Goal: Task Accomplishment & Management: Manage account settings

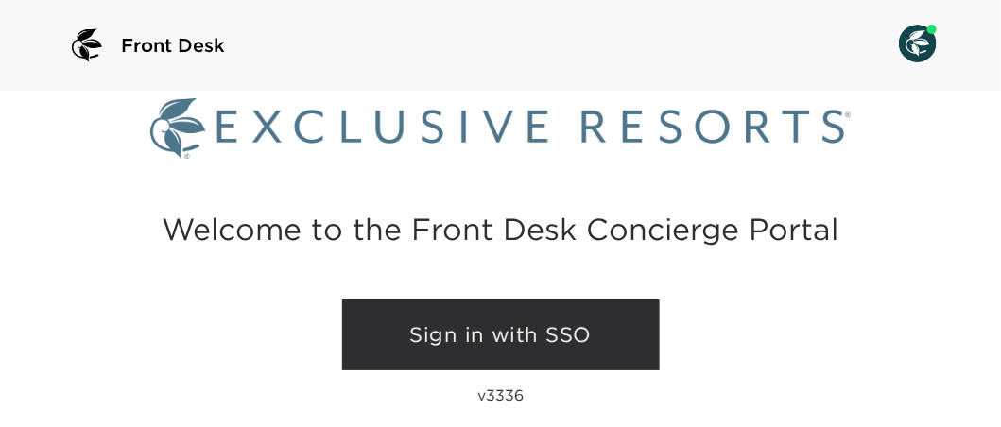
click at [438, 325] on link "Sign in with SSO" at bounding box center [501, 336] width 318 height 72
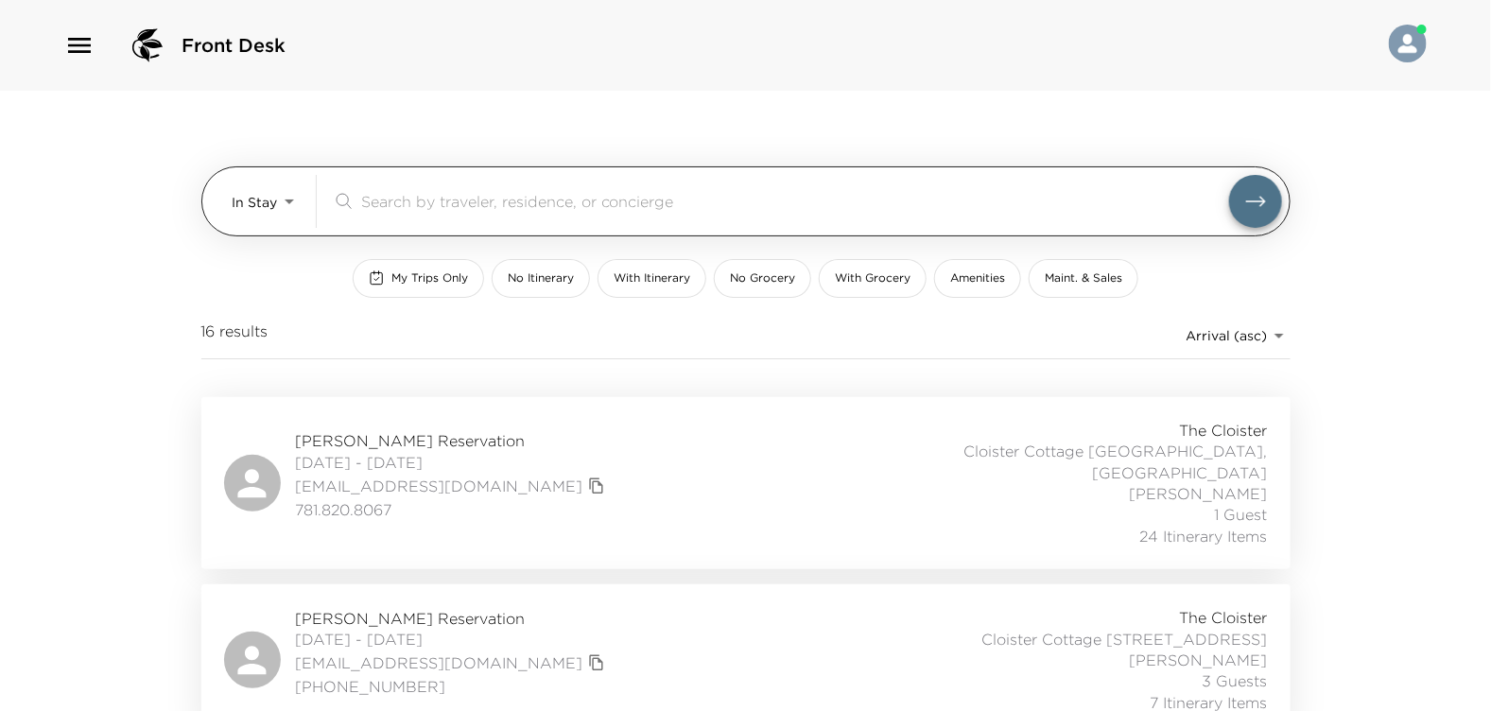
click at [388, 198] on input "search" at bounding box center [795, 201] width 868 height 22
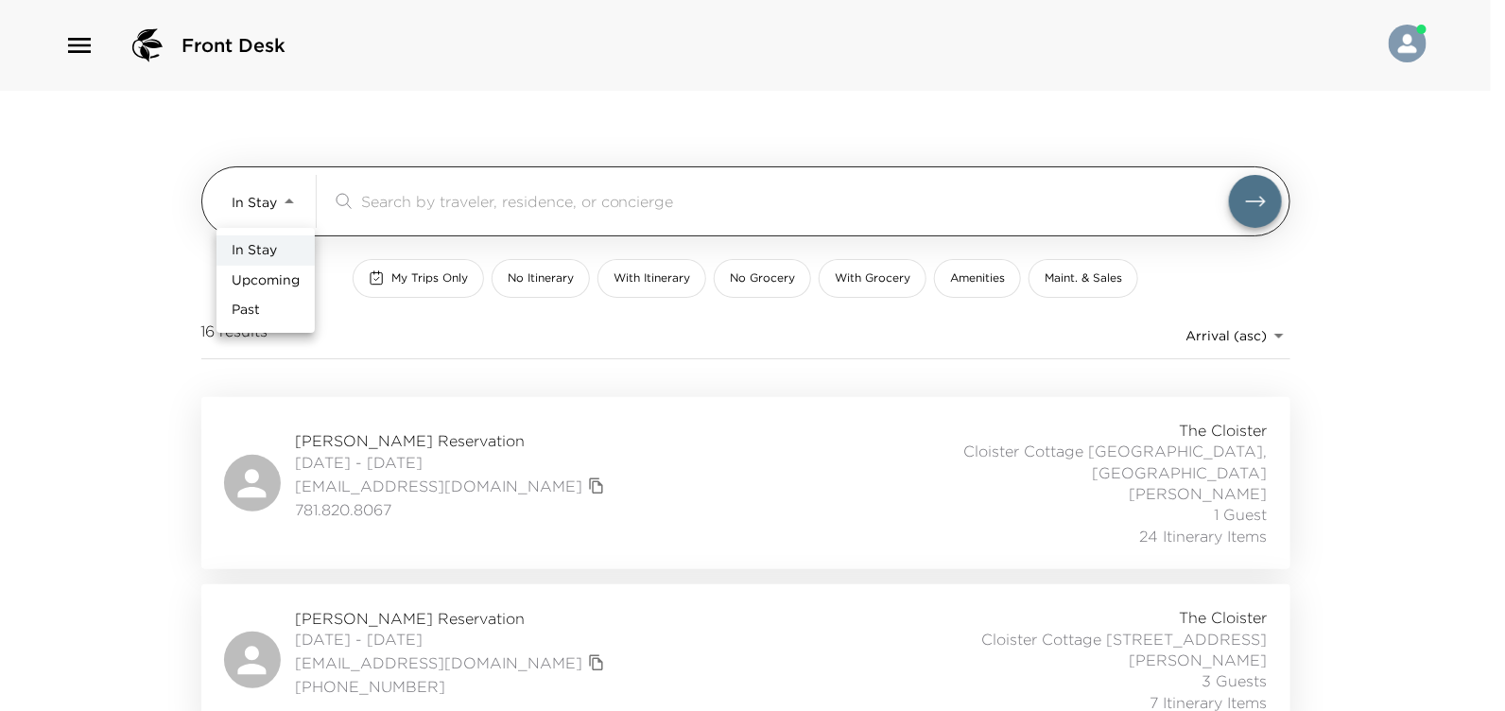
click at [285, 199] on body "Front Desk In Stay In-Stay ​ My Trips Only No Itinerary With Itinerary No Groce…" at bounding box center [752, 355] width 1505 height 711
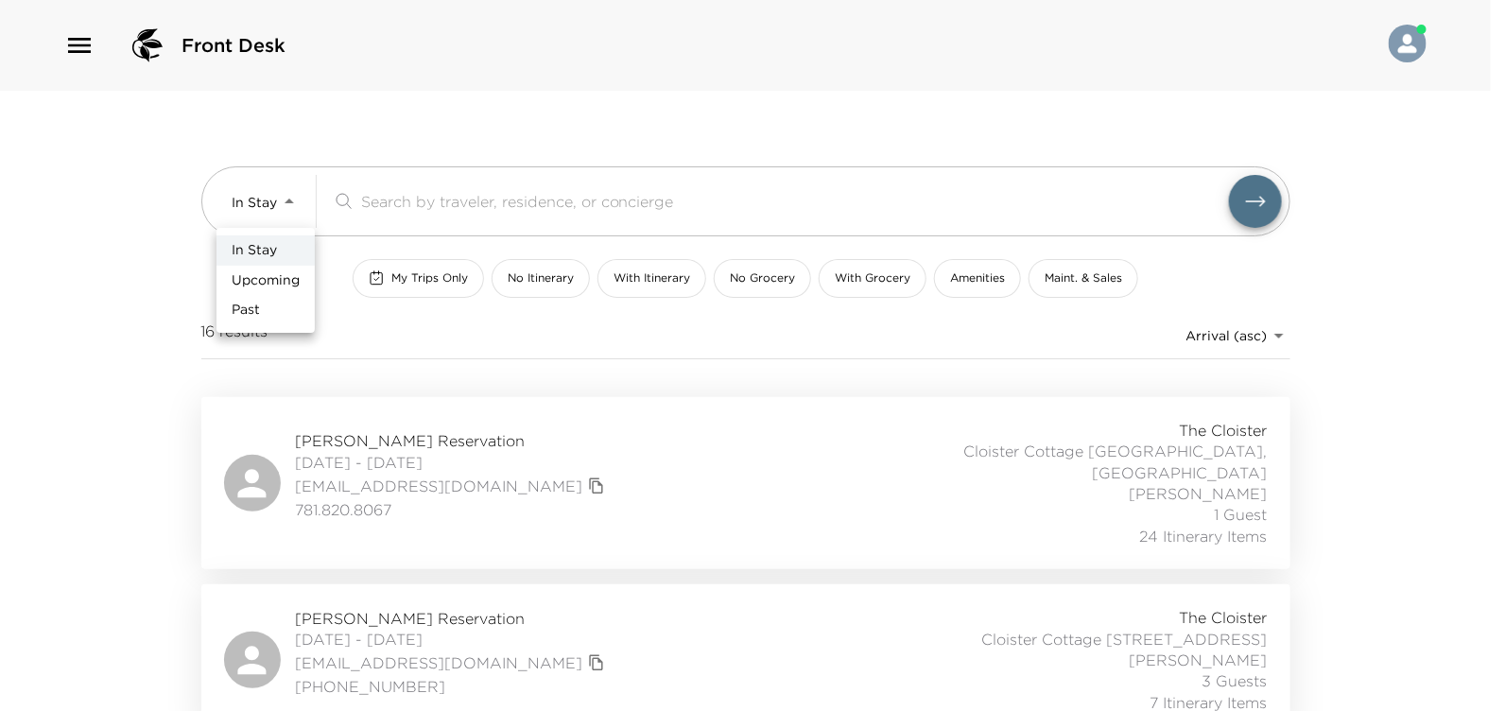
click at [278, 276] on span "Upcoming" at bounding box center [266, 280] width 68 height 19
type input "Upcoming"
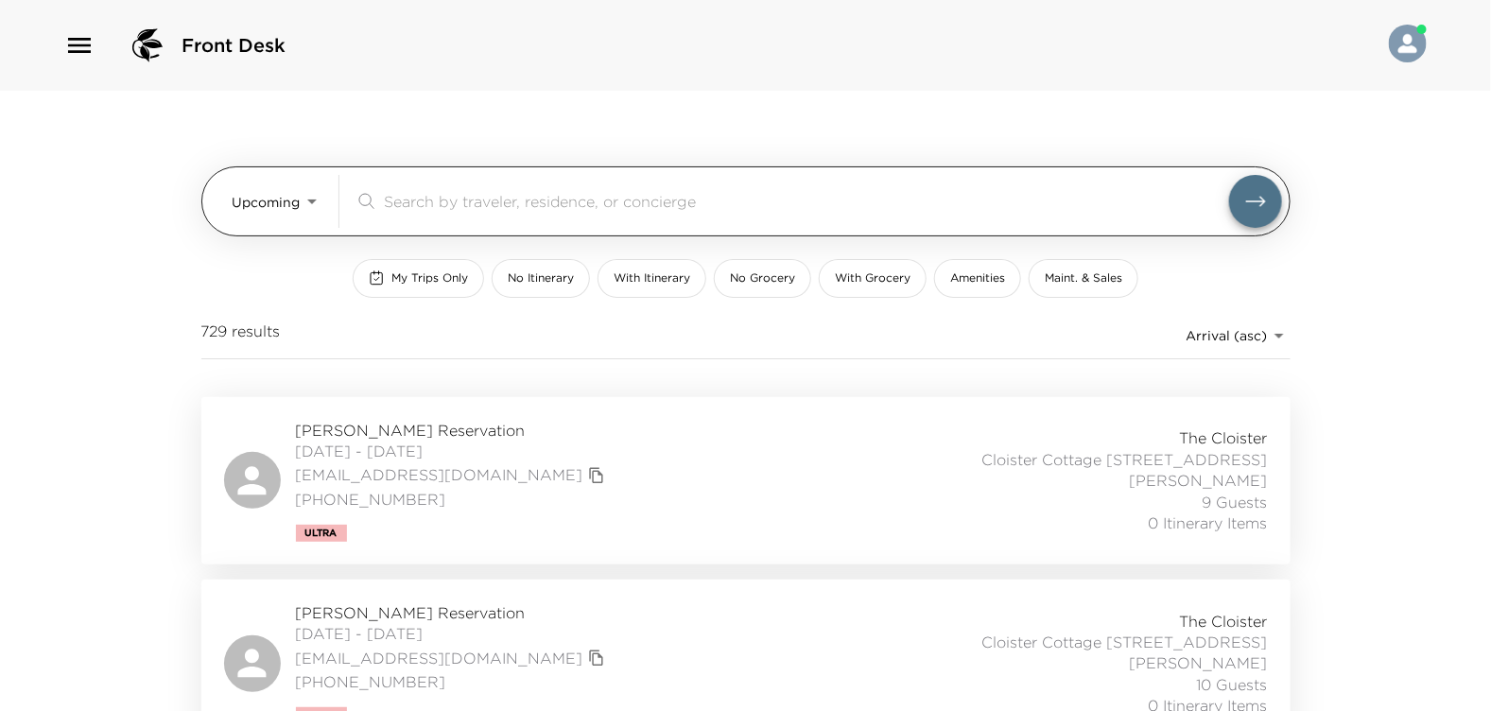
click at [376, 196] on div "​" at bounding box center [791, 201] width 874 height 23
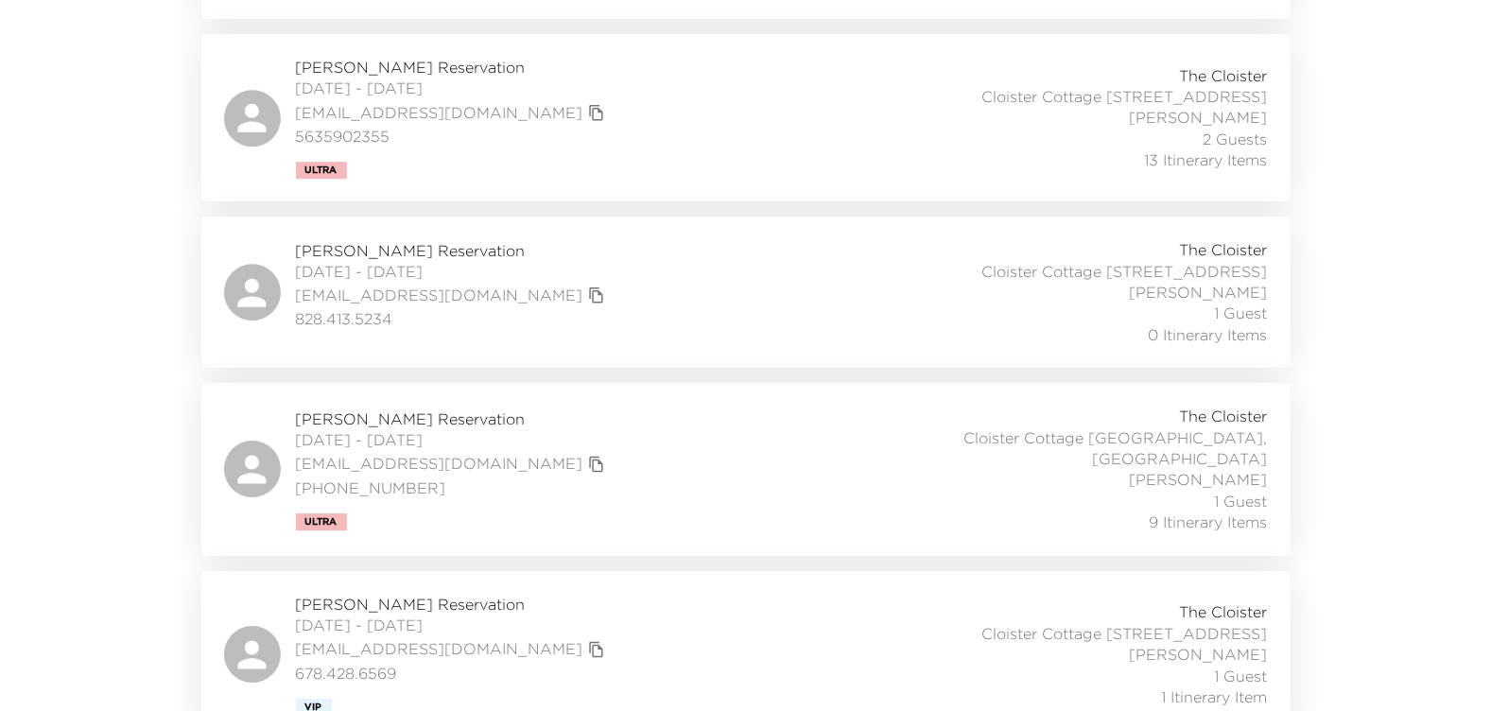
scroll to position [11324, 0]
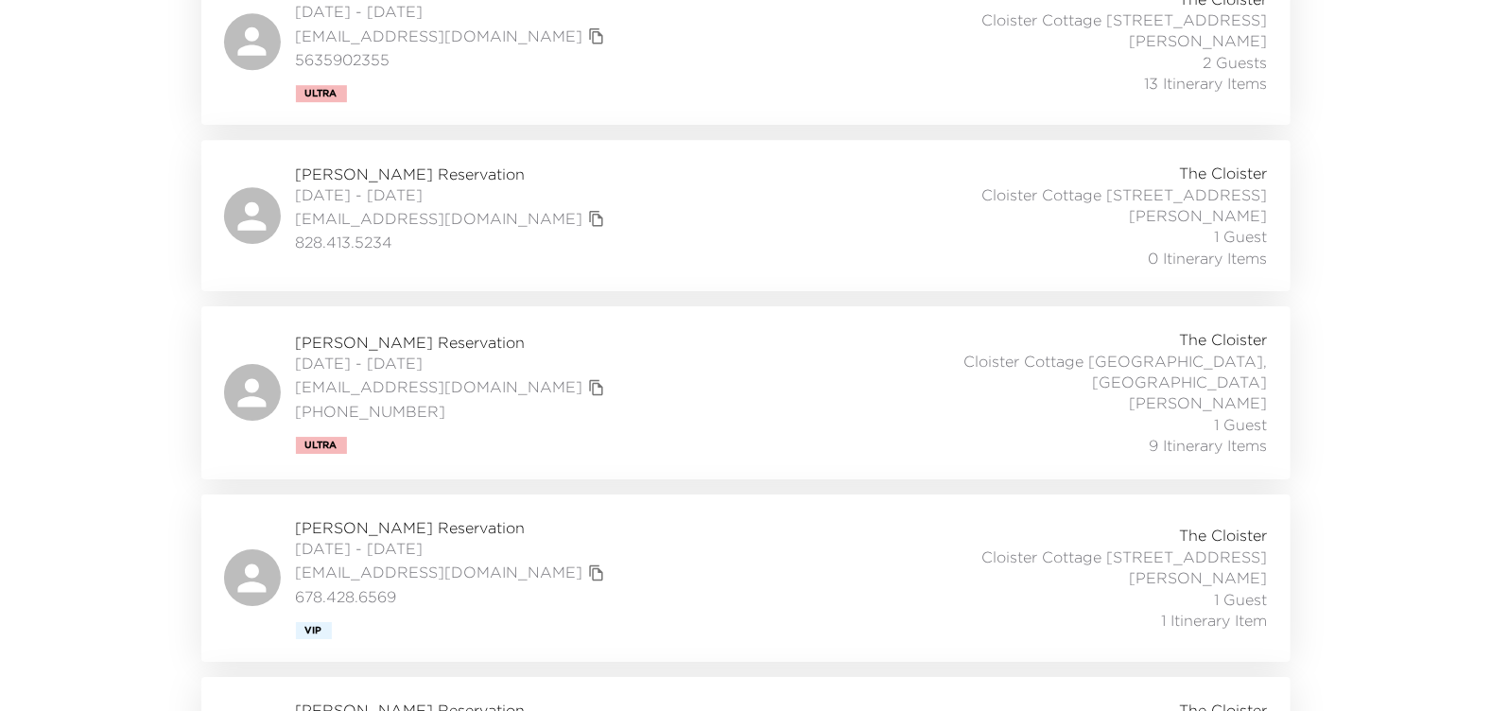
click at [360, 426] on span "Doug Benn Reservation" at bounding box center [453, 527] width 314 height 21
click at [416, 426] on span "Doug Benn Reservation" at bounding box center [453, 527] width 314 height 21
click at [400, 426] on span "10/23/2025 - 11/02/2025" at bounding box center [453, 548] width 314 height 21
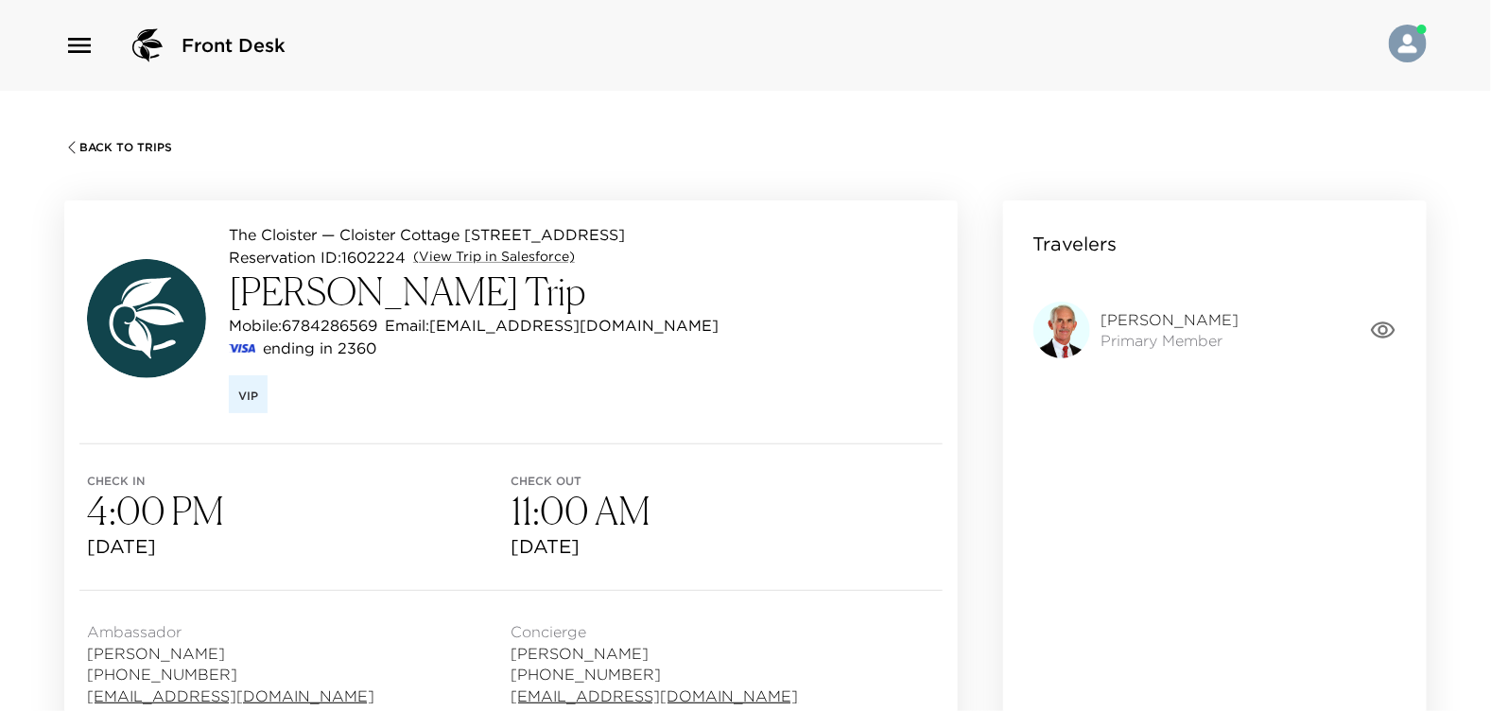
click at [1111, 325] on span "[PERSON_NAME]" at bounding box center [1170, 319] width 138 height 21
click at [1126, 336] on span "Primary Member" at bounding box center [1170, 340] width 138 height 21
drag, startPoint x: 1126, startPoint y: 336, endPoint x: 1060, endPoint y: 332, distance: 66.3
click at [1060, 332] on img at bounding box center [1061, 330] width 57 height 57
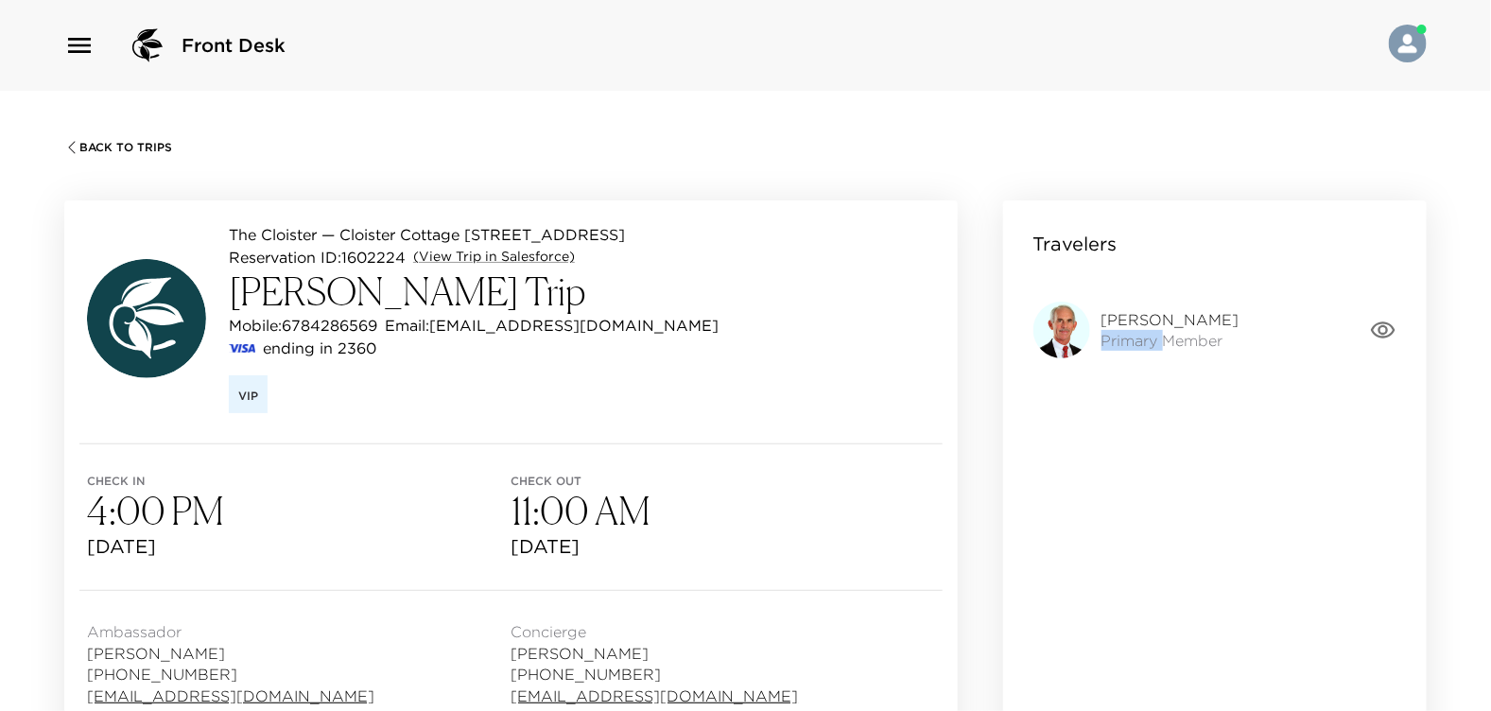
click at [1060, 330] on img at bounding box center [1061, 330] width 57 height 57
click at [426, 353] on div "ending in 2360" at bounding box center [474, 348] width 490 height 23
click at [429, 351] on div "ending in 2360" at bounding box center [474, 348] width 490 height 23
click at [470, 256] on link "(View Trip in Salesforce)" at bounding box center [494, 257] width 162 height 19
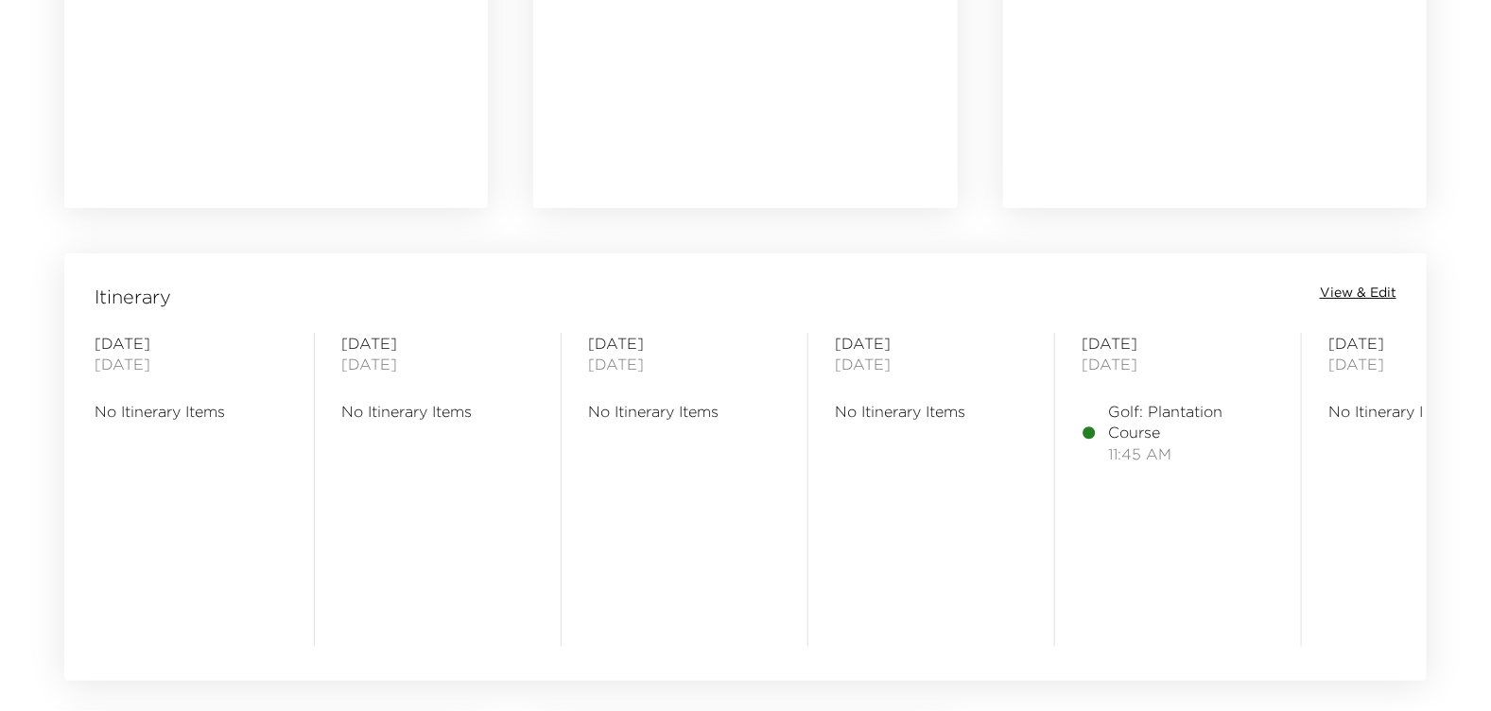
scroll to position [1418, 0]
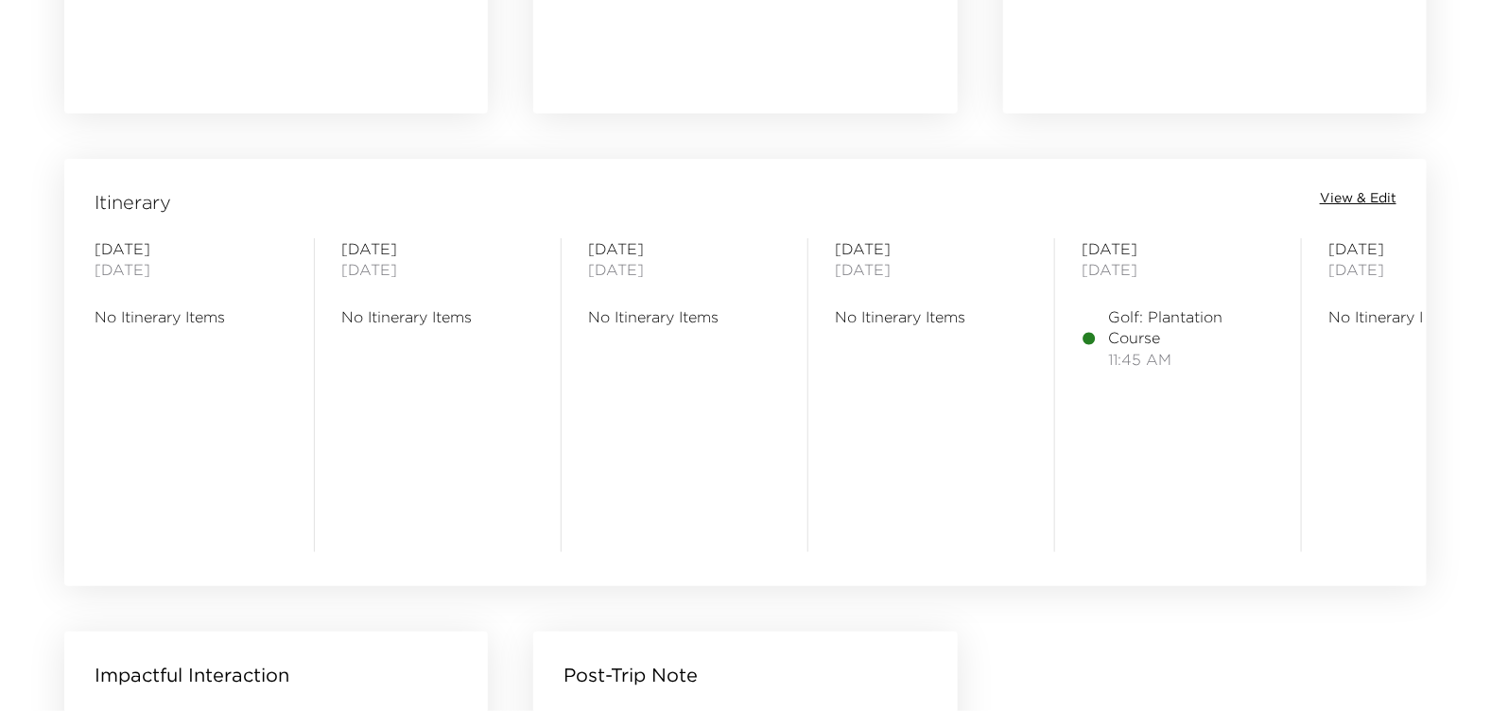
click at [1424, 551] on div "Itinerary View & Edit Thursday October 23, 2025 No Itinerary Items Friday Octob…" at bounding box center [745, 360] width 1362 height 403
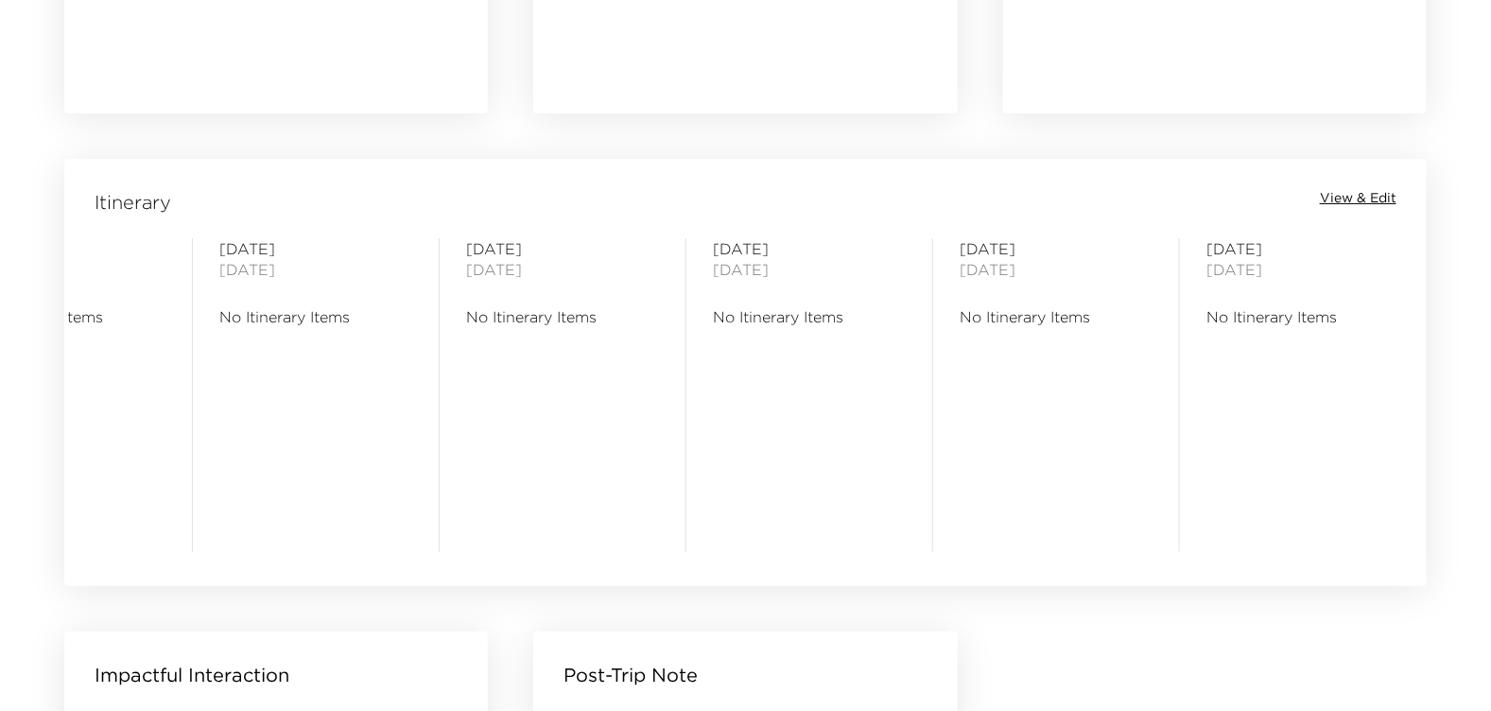
click at [752, 269] on span "[DATE]" at bounding box center [809, 269] width 193 height 21
click at [757, 308] on span "No Itinerary Items" at bounding box center [809, 316] width 193 height 21
click at [740, 254] on span "[DATE]" at bounding box center [809, 248] width 193 height 21
click at [1348, 193] on span "View & Edit" at bounding box center [1358, 198] width 77 height 19
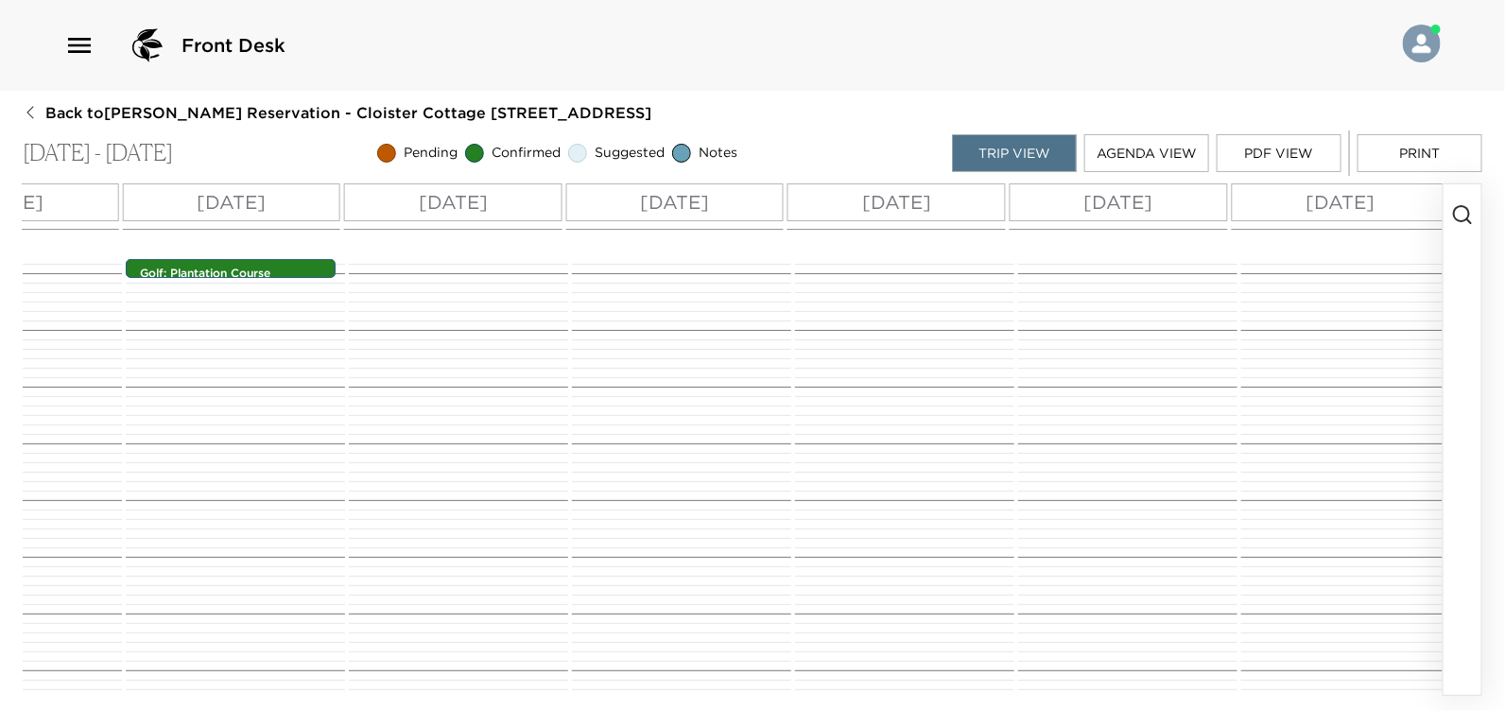
scroll to position [0, 869]
click at [1103, 205] on p "Fri 10/31" at bounding box center [1103, 202] width 69 height 28
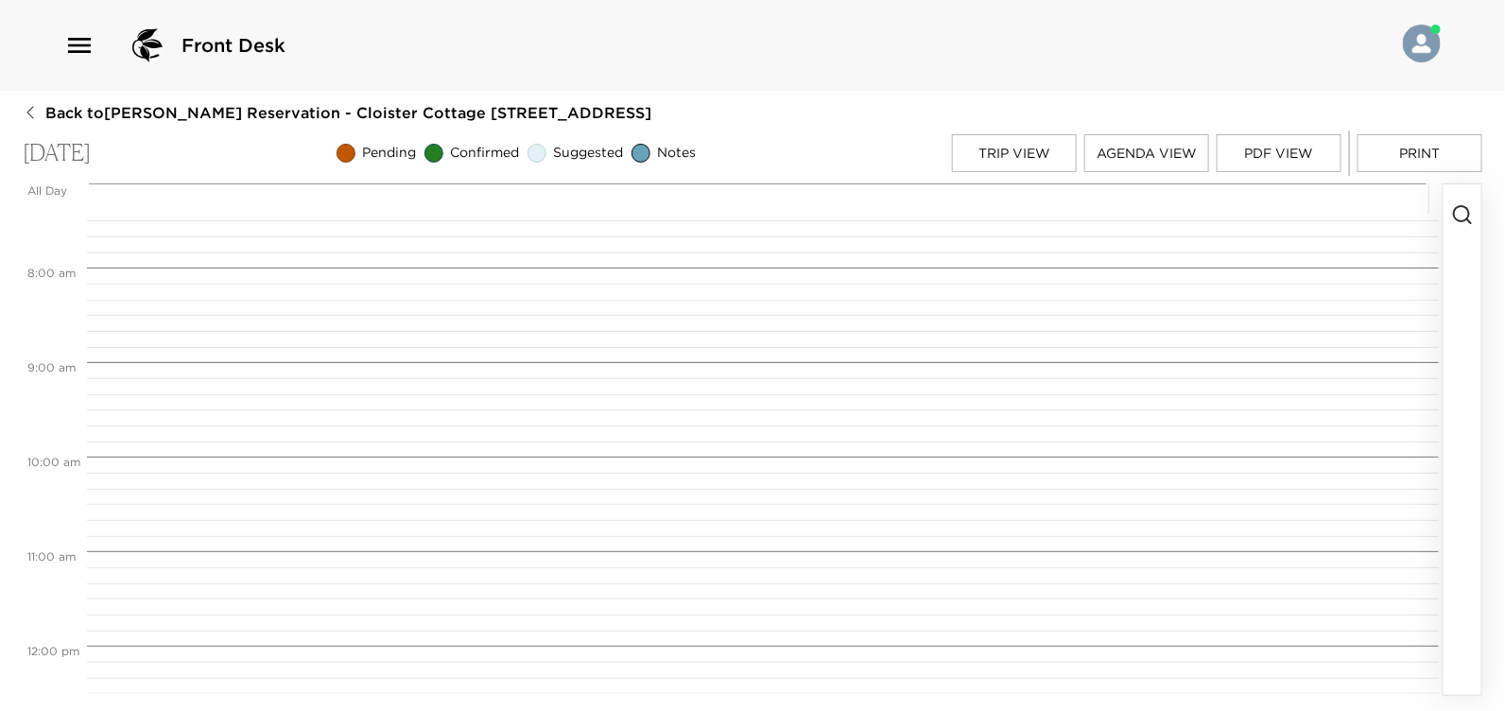
scroll to position [472, 0]
click at [1465, 208] on icon "button" at bounding box center [1462, 214] width 23 height 23
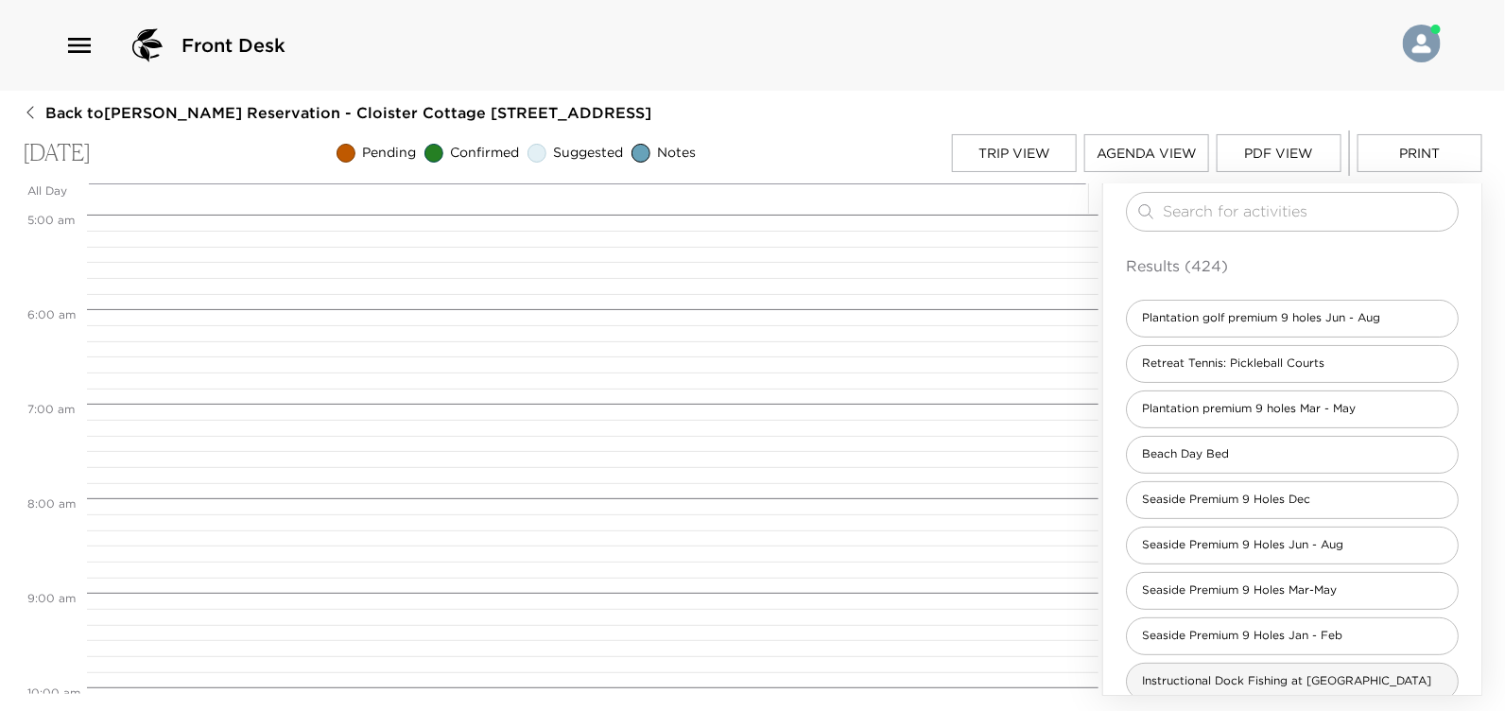
scroll to position [0, 0]
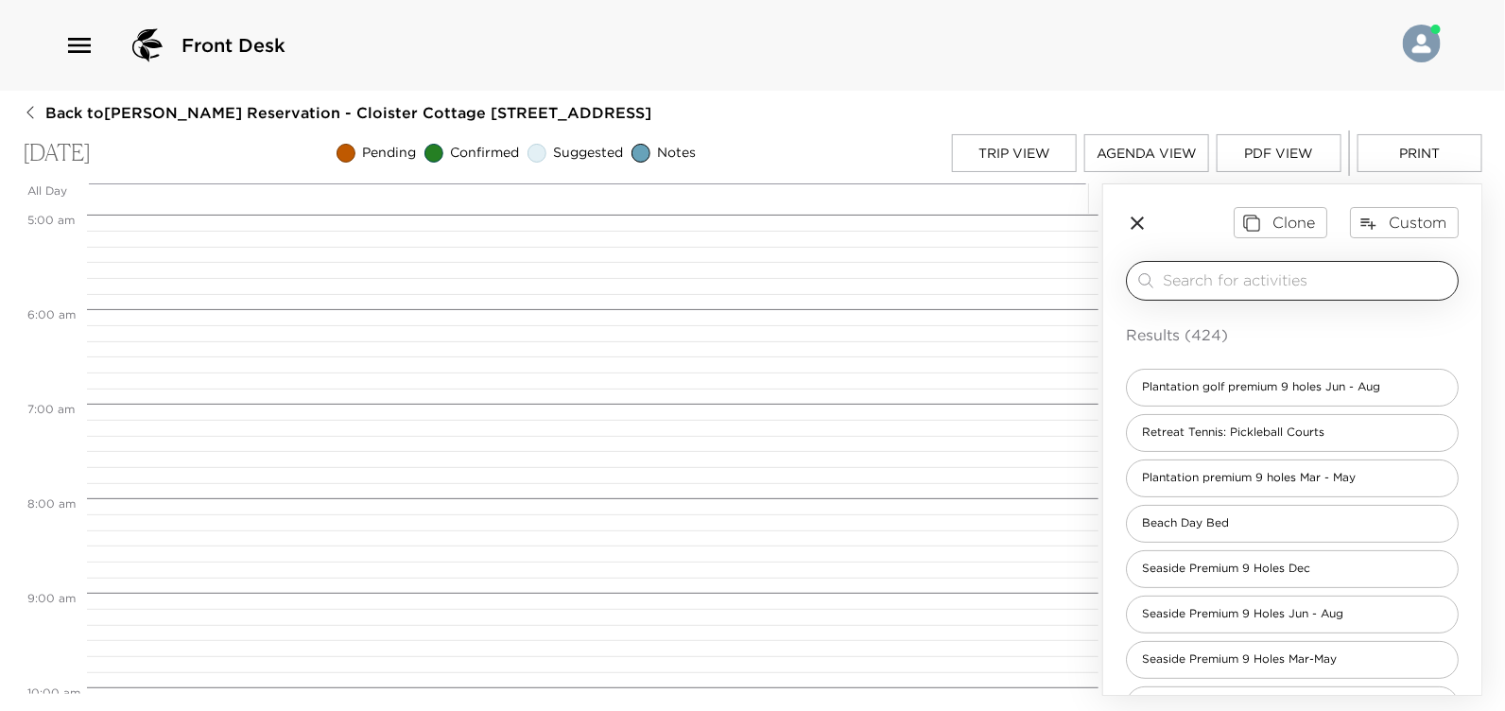
click at [1211, 277] on input "search" at bounding box center [1306, 280] width 287 height 22
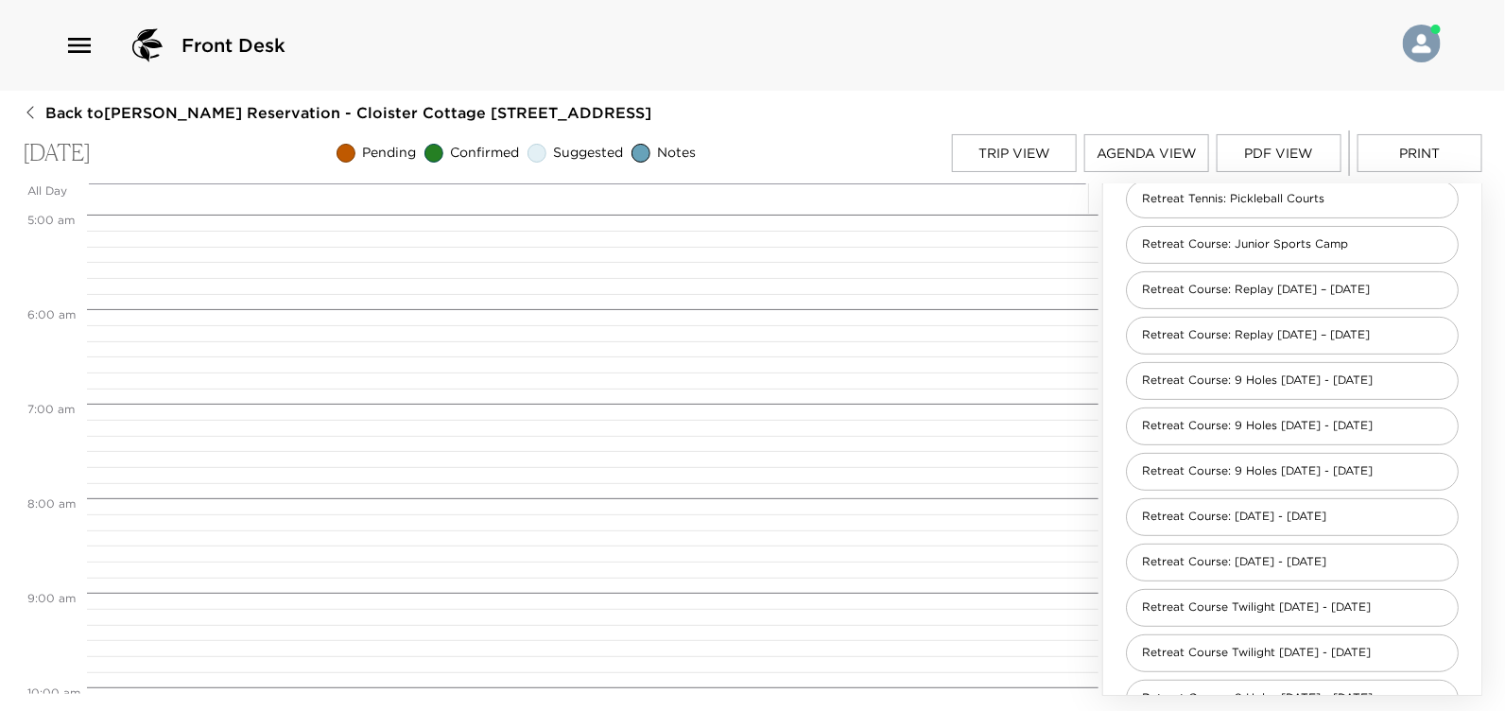
scroll to position [188, 0]
type input "retreat"
click at [1183, 284] on span "Retreat Course: Replay Sept 1 – Nov 30" at bounding box center [1256, 290] width 258 height 16
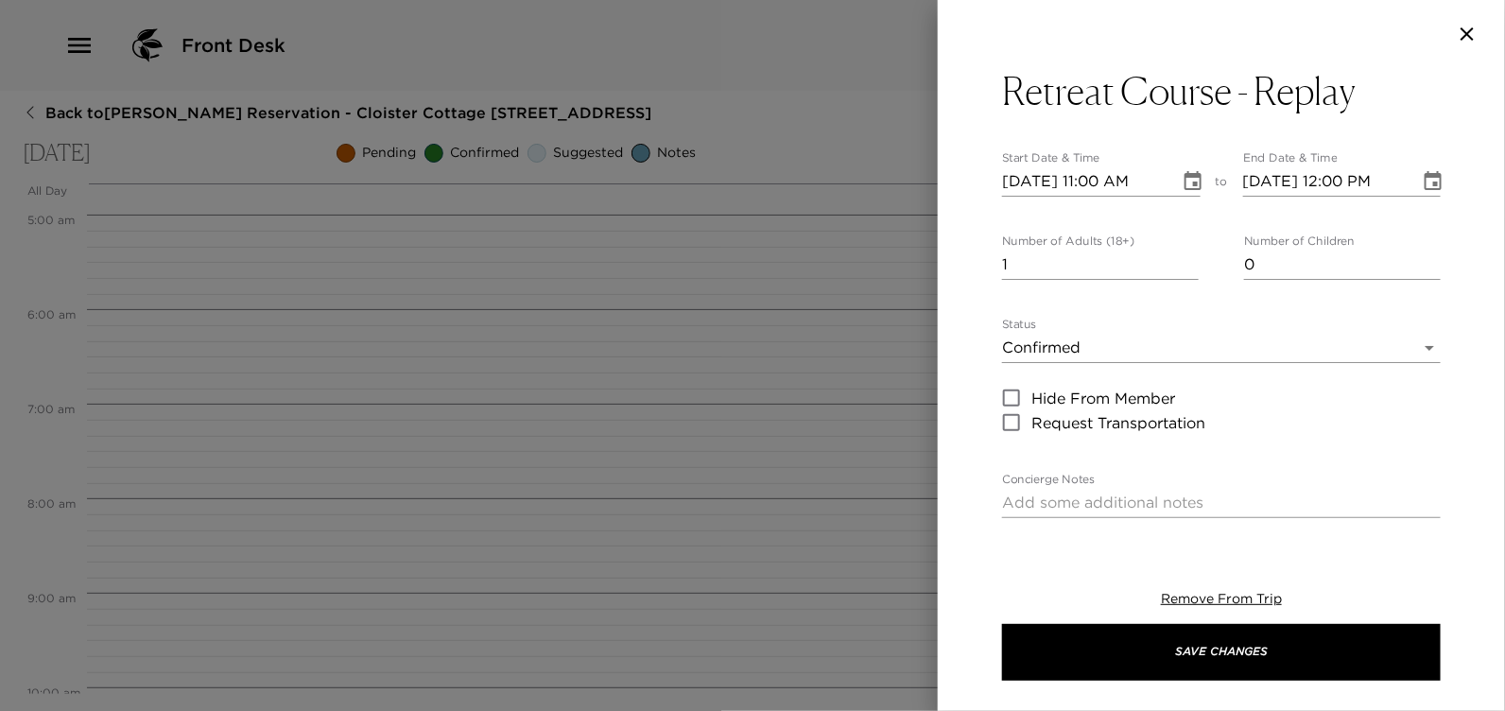
drag, startPoint x: 1190, startPoint y: 323, endPoint x: 936, endPoint y: 209, distance: 278.8
click at [932, 204] on div at bounding box center [752, 355] width 1505 height 711
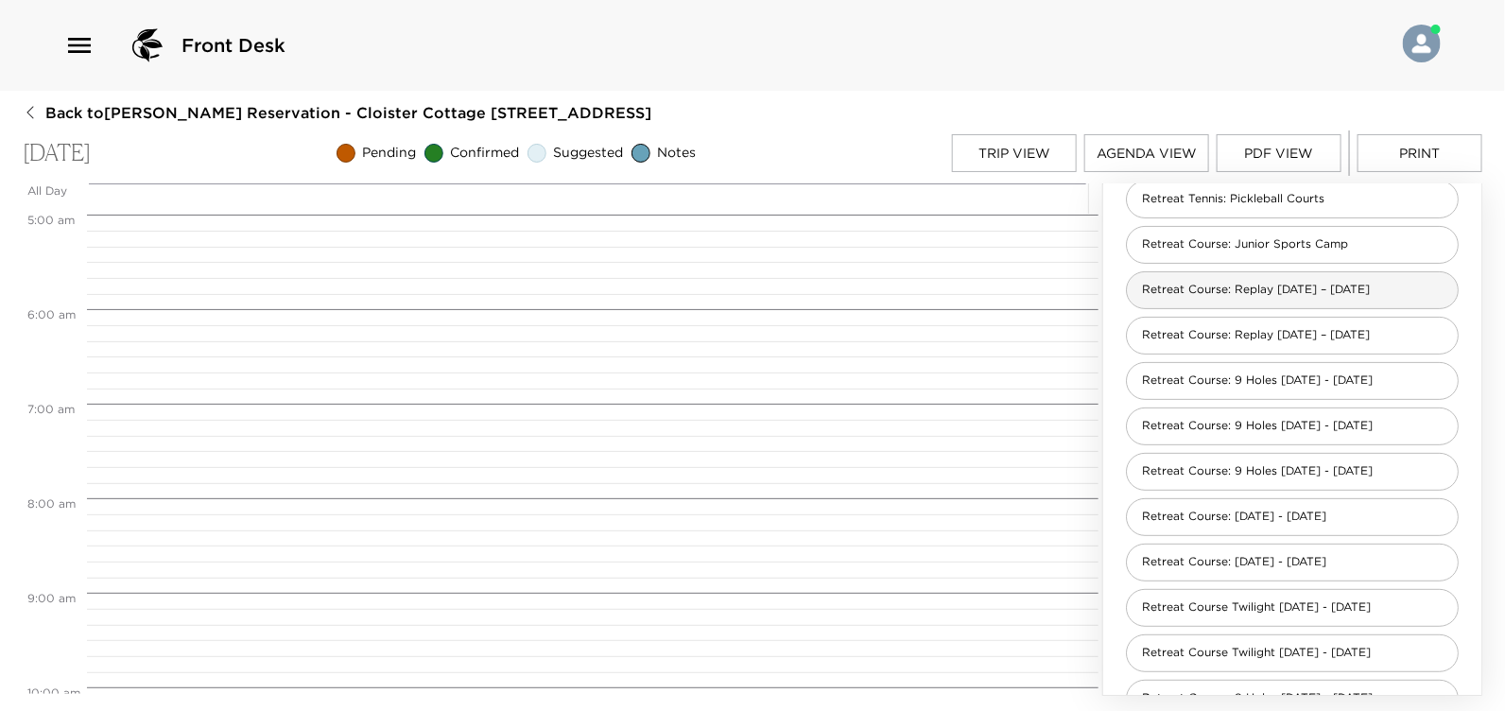
click at [1221, 289] on span "Retreat Course: Replay Sept 1 – Nov 30" at bounding box center [1256, 290] width 258 height 16
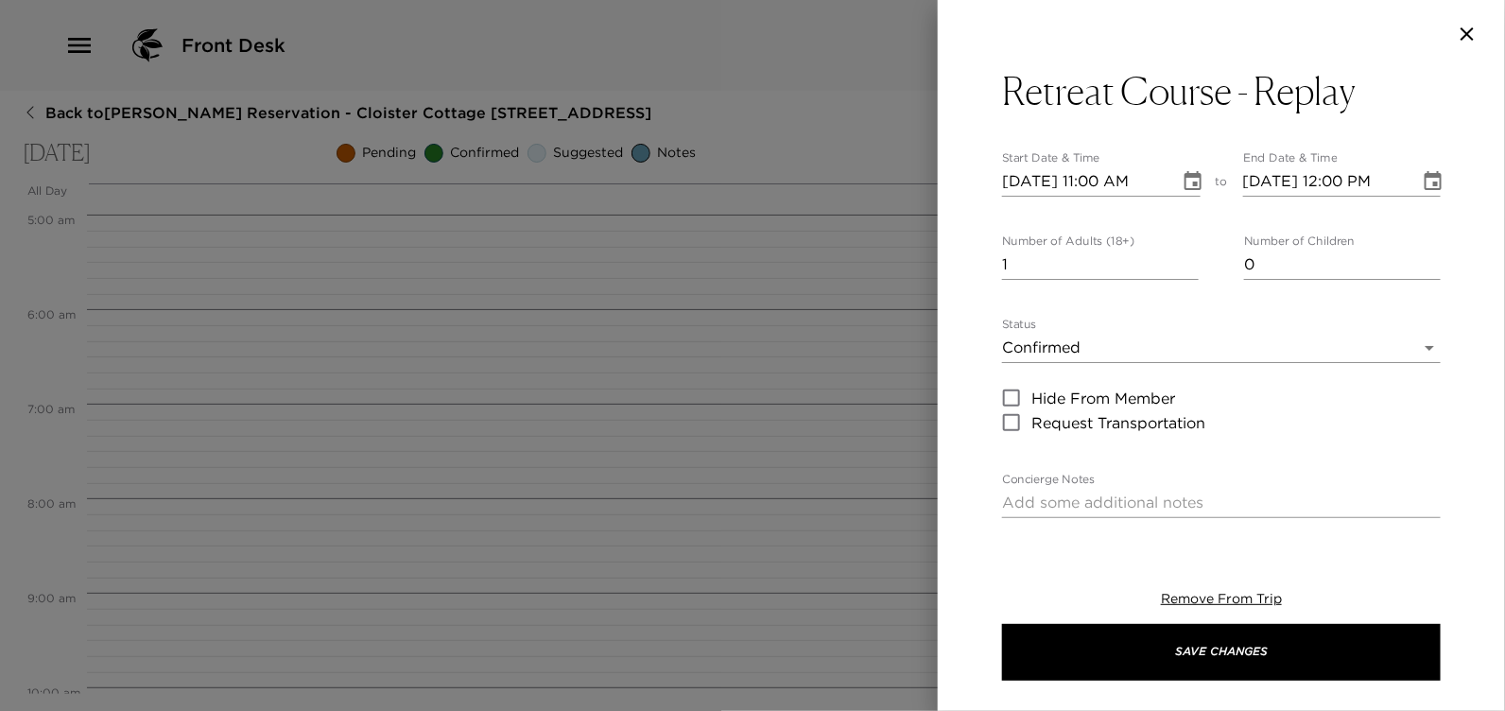
click at [1470, 30] on icon "button" at bounding box center [1466, 33] width 13 height 13
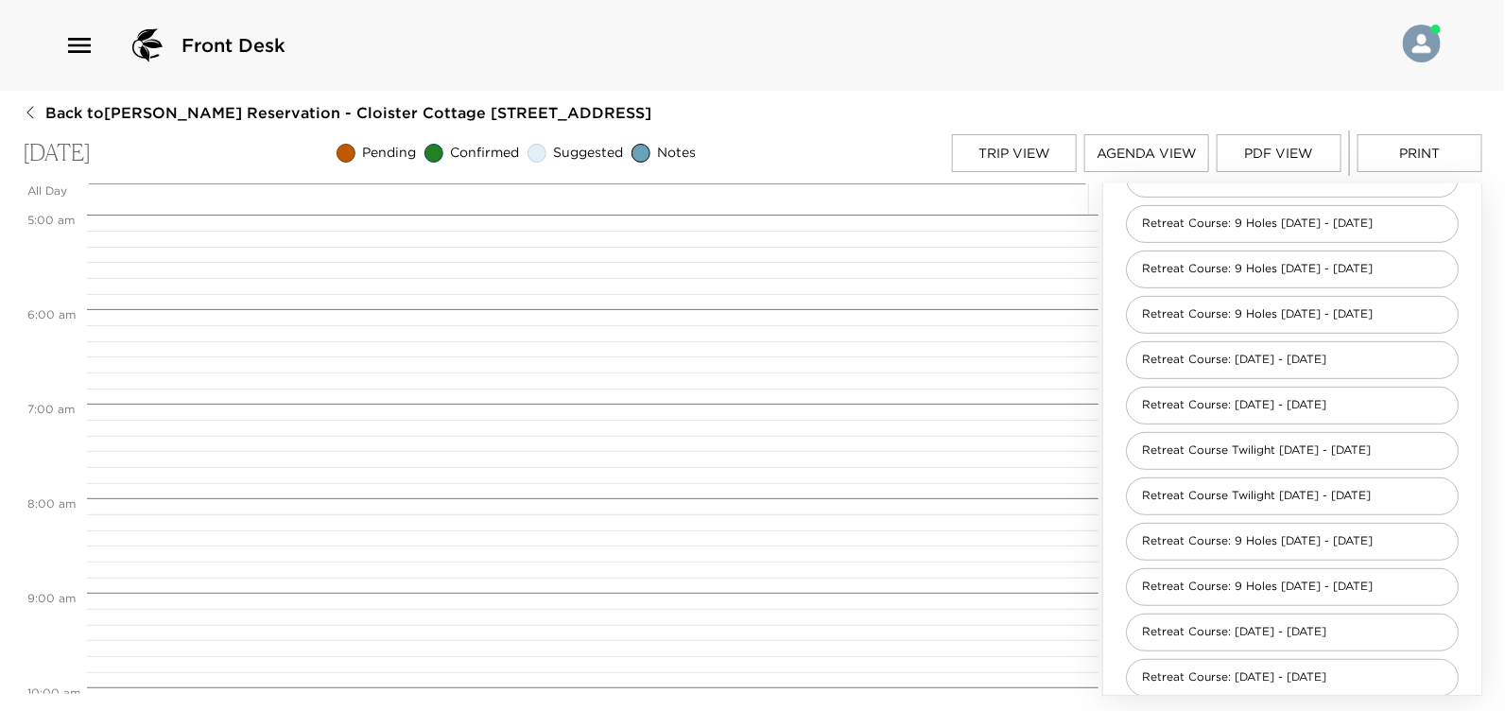
scroll to position [377, 0]
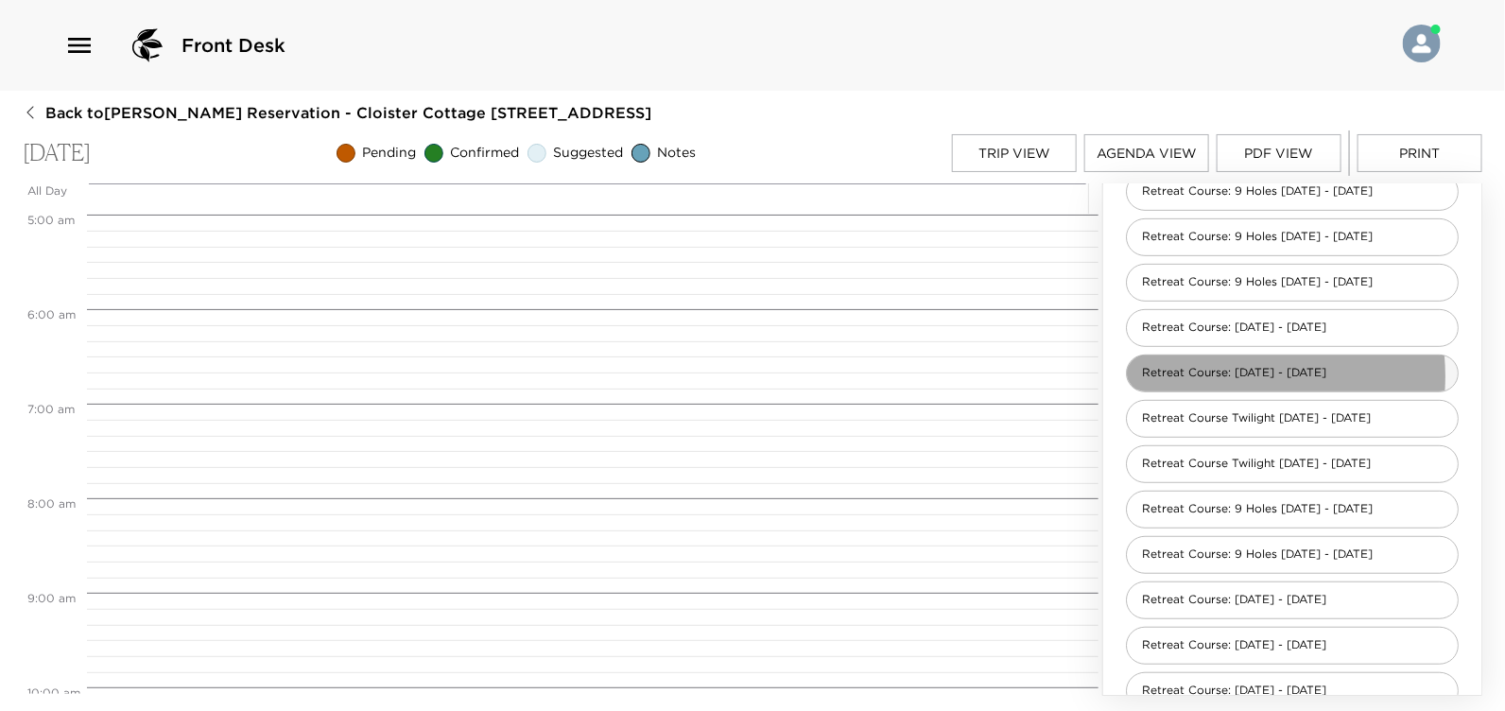
click at [1211, 374] on span "Retreat Course: Sept 1 - Nov 30" at bounding box center [1234, 373] width 215 height 16
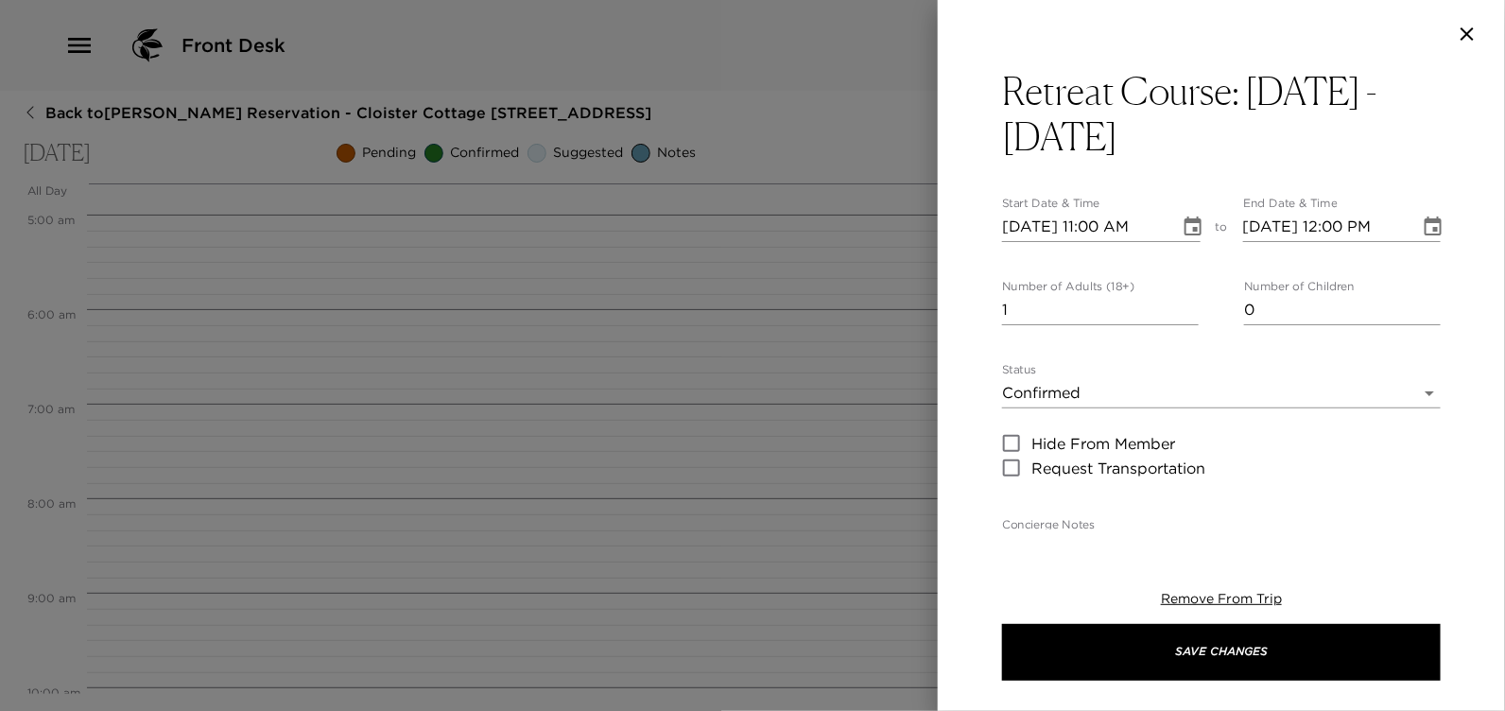
type textarea "You are confirmed for 18 holes at the Retreat Course. Forecaddie is not include…"
type textarea "$195 - 18-hole rate includes green and cart fees. Forecaddie, tax and gratuity …"
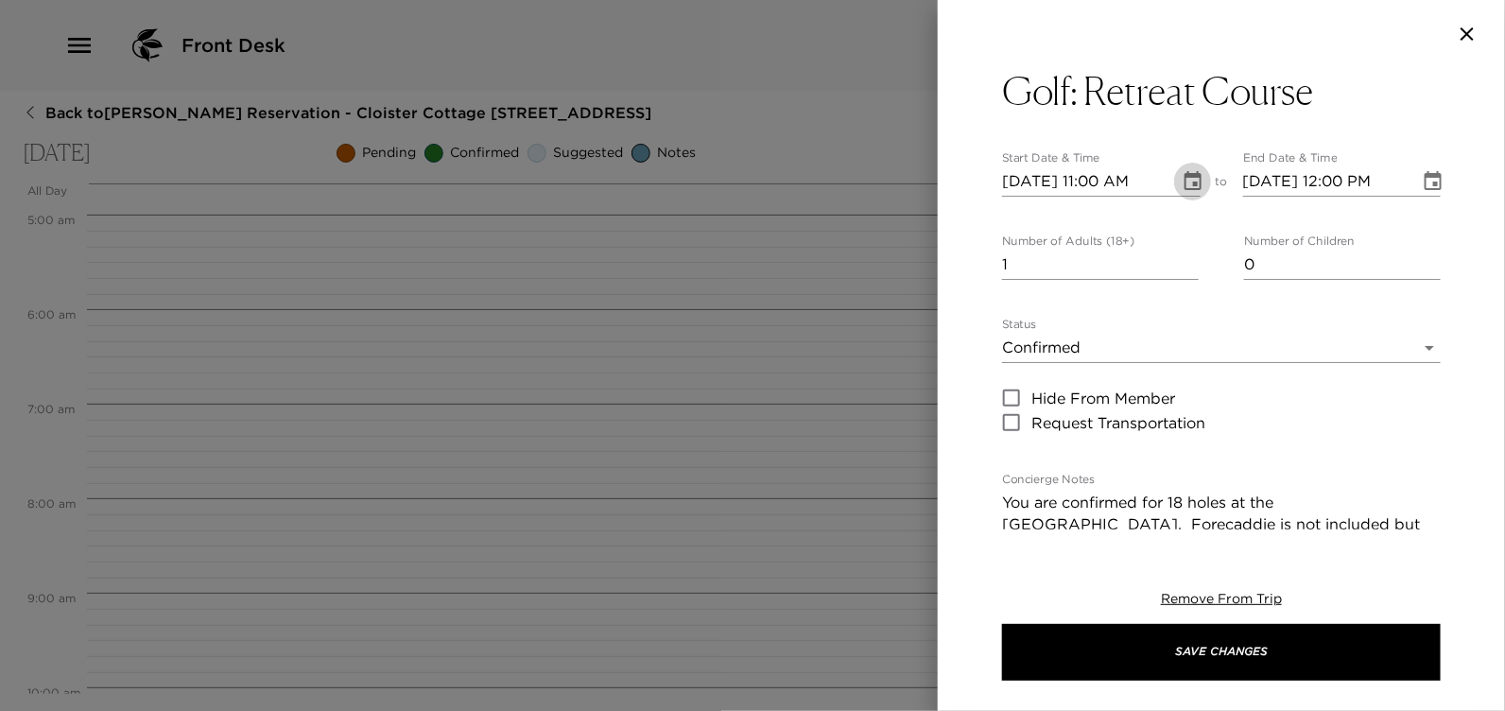
click at [1183, 181] on icon "Choose date, selected date is Oct 31, 2025" at bounding box center [1193, 181] width 23 height 23
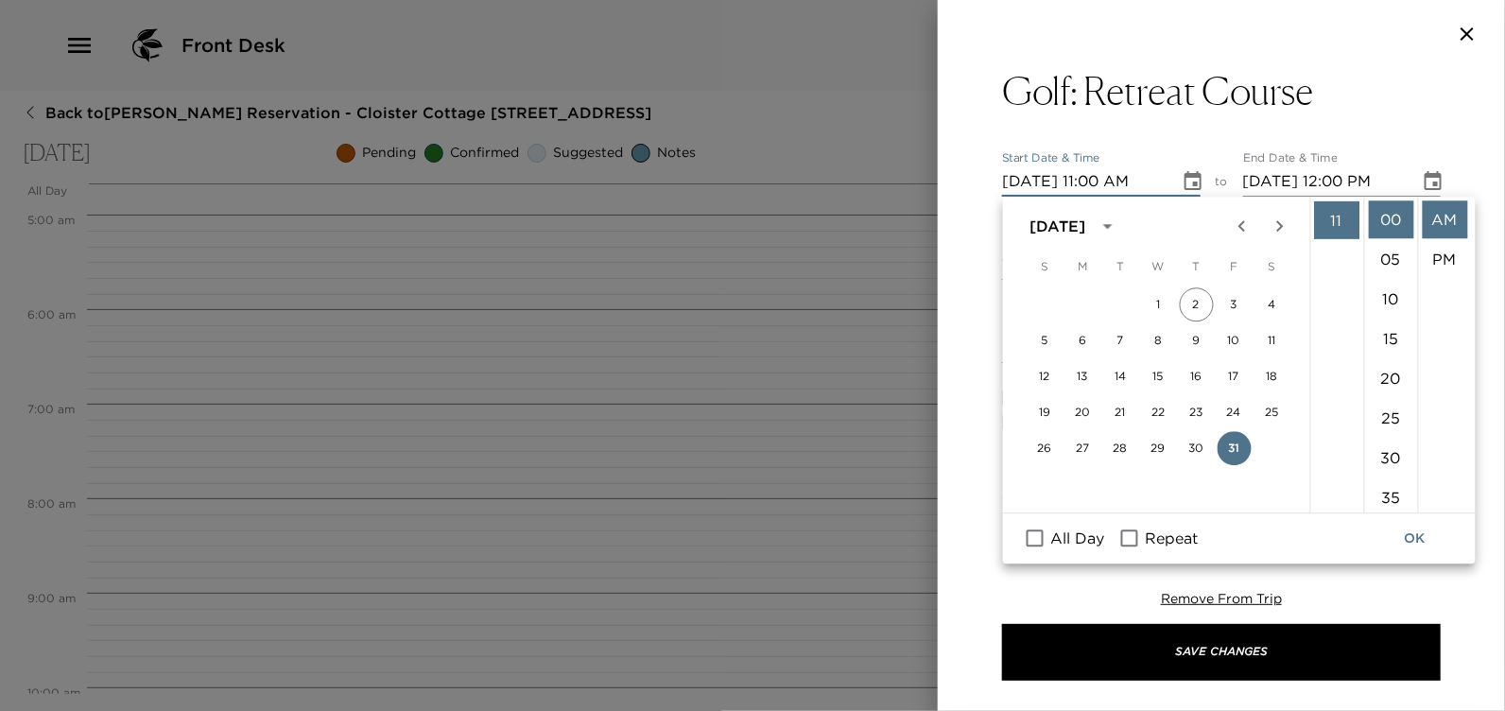
scroll to position [398, 0]
click at [1343, 216] on li "10" at bounding box center [1336, 218] width 45 height 38
click at [1393, 297] on li "10" at bounding box center [1390, 299] width 45 height 38
type input "10/31/2025 10:10 AM"
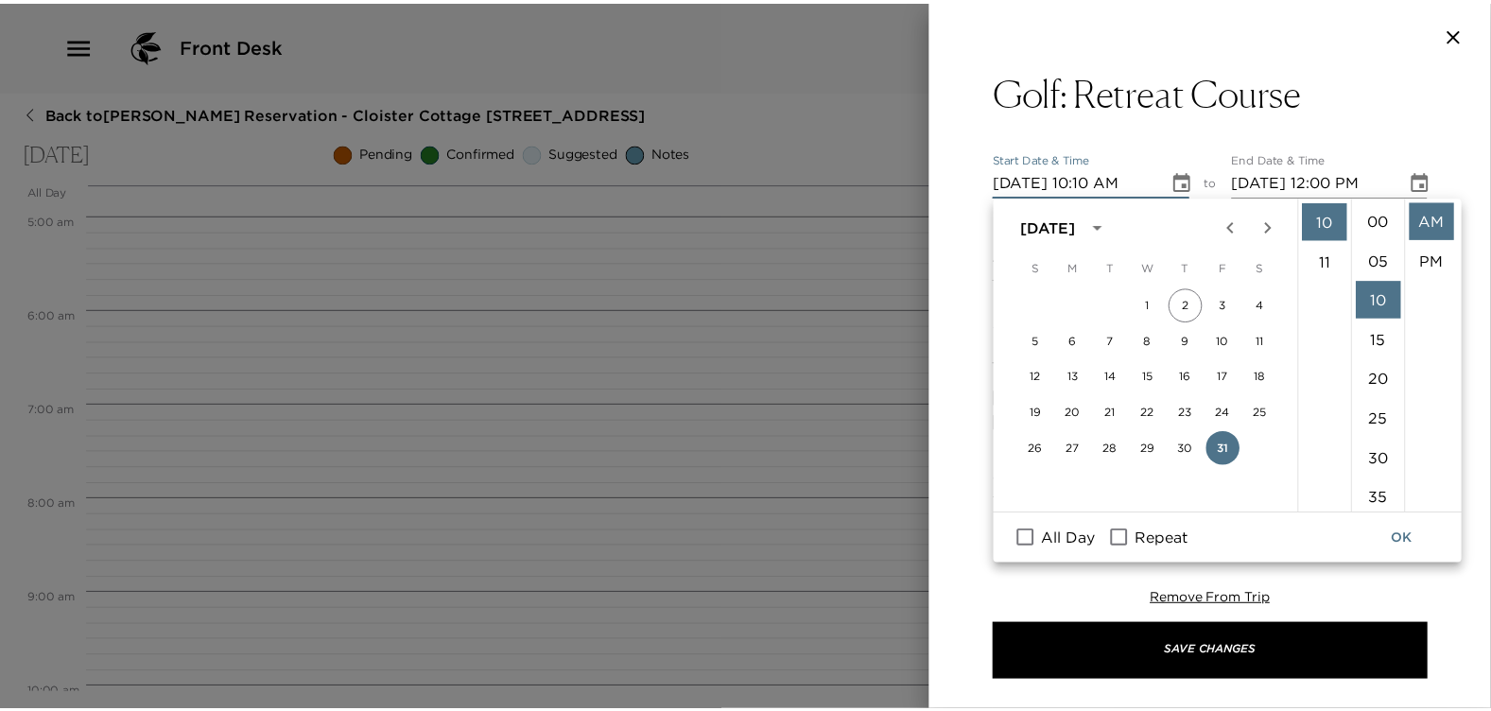
scroll to position [79, 0]
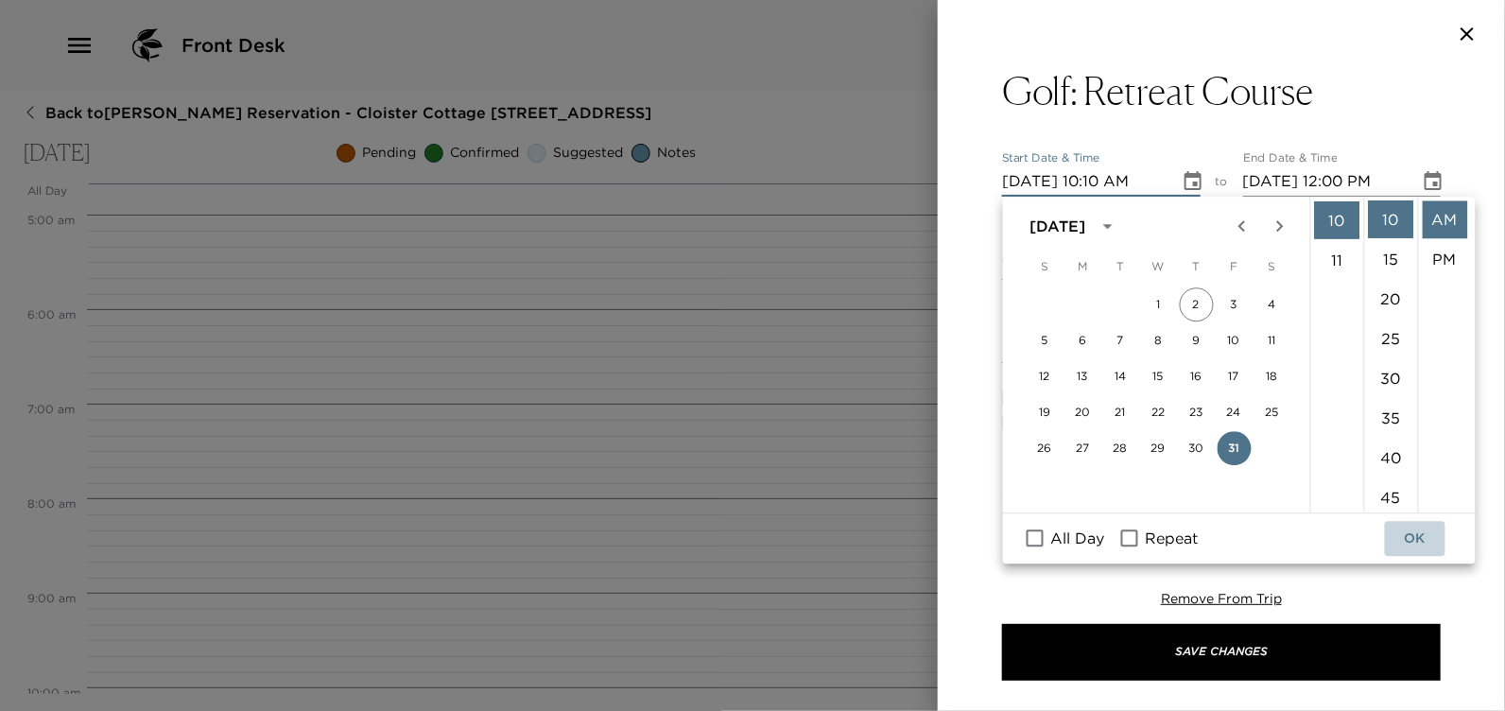
click at [1415, 530] on button "OK" at bounding box center [1415, 538] width 60 height 35
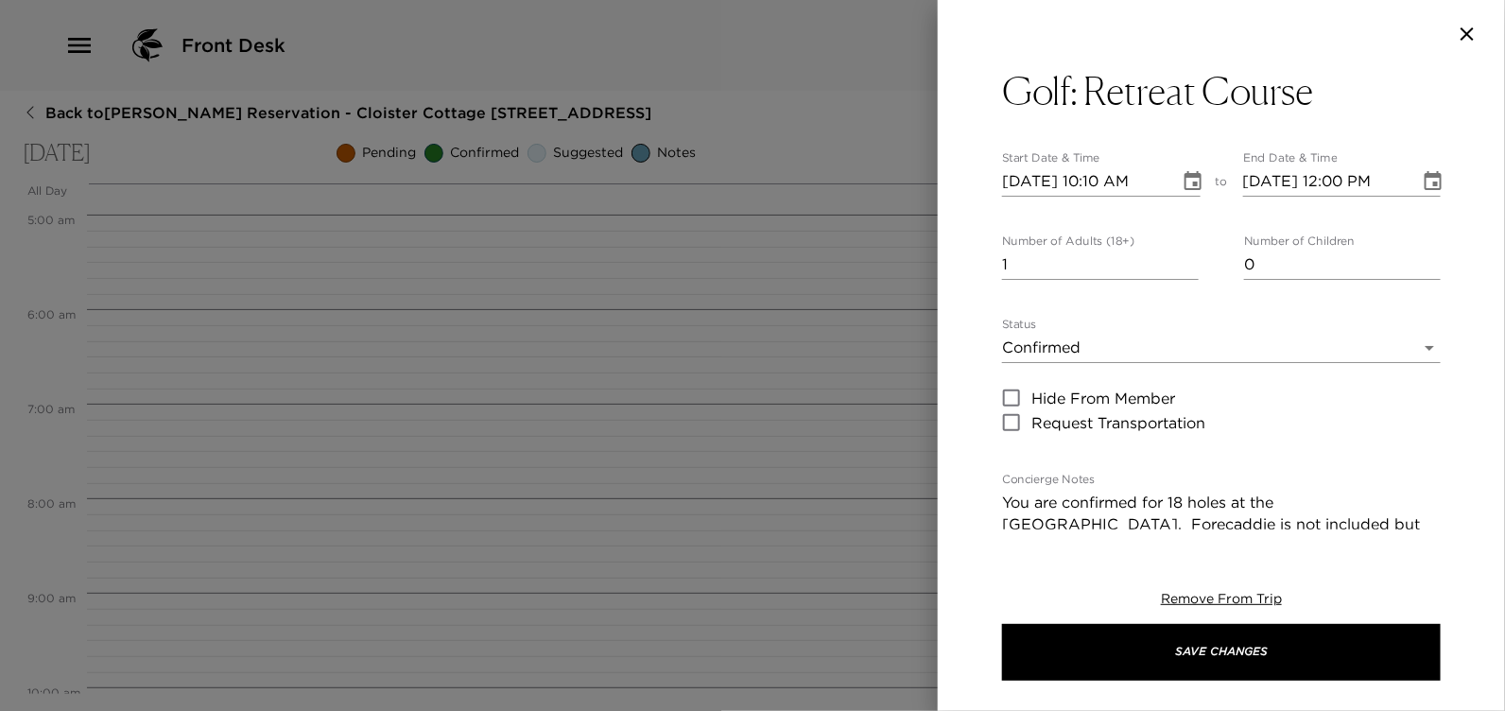
click at [1008, 260] on input "1" at bounding box center [1100, 265] width 197 height 30
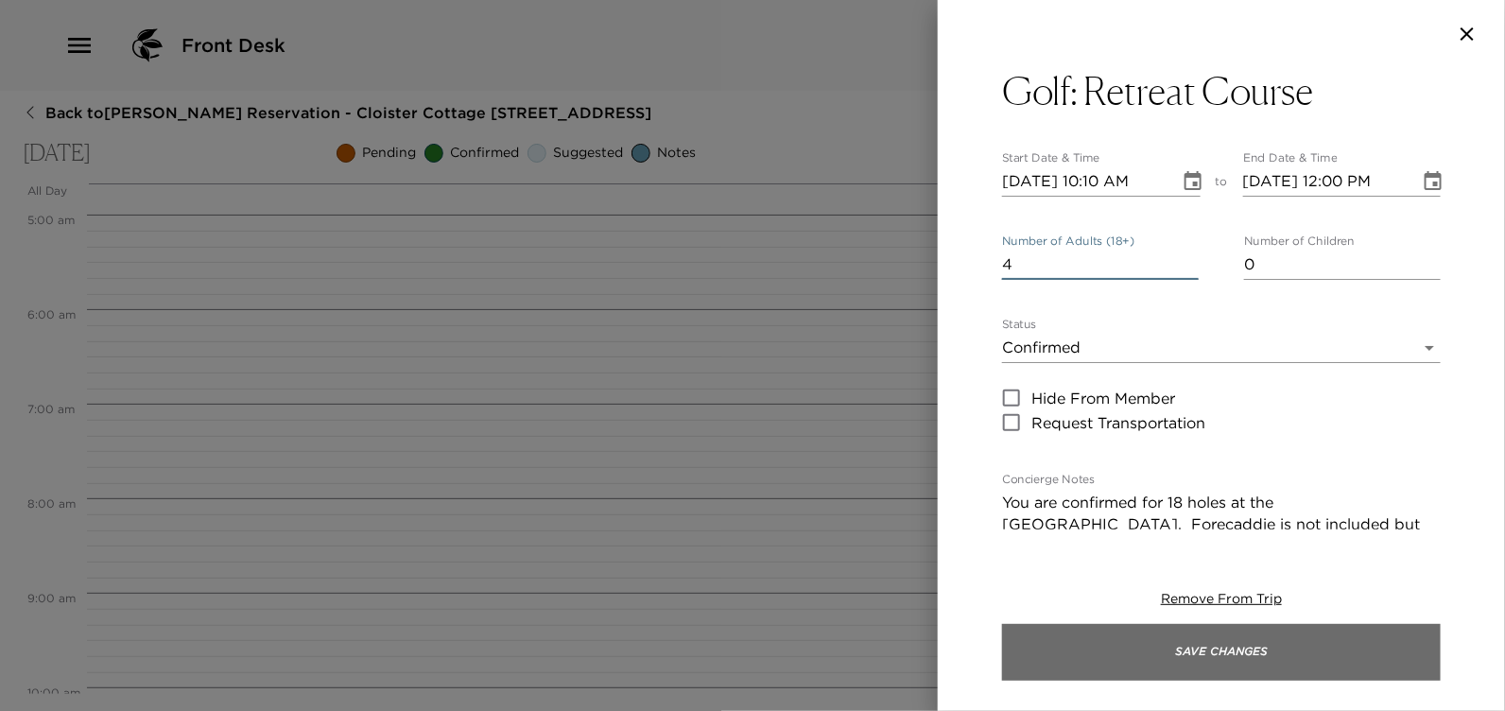
type input "4"
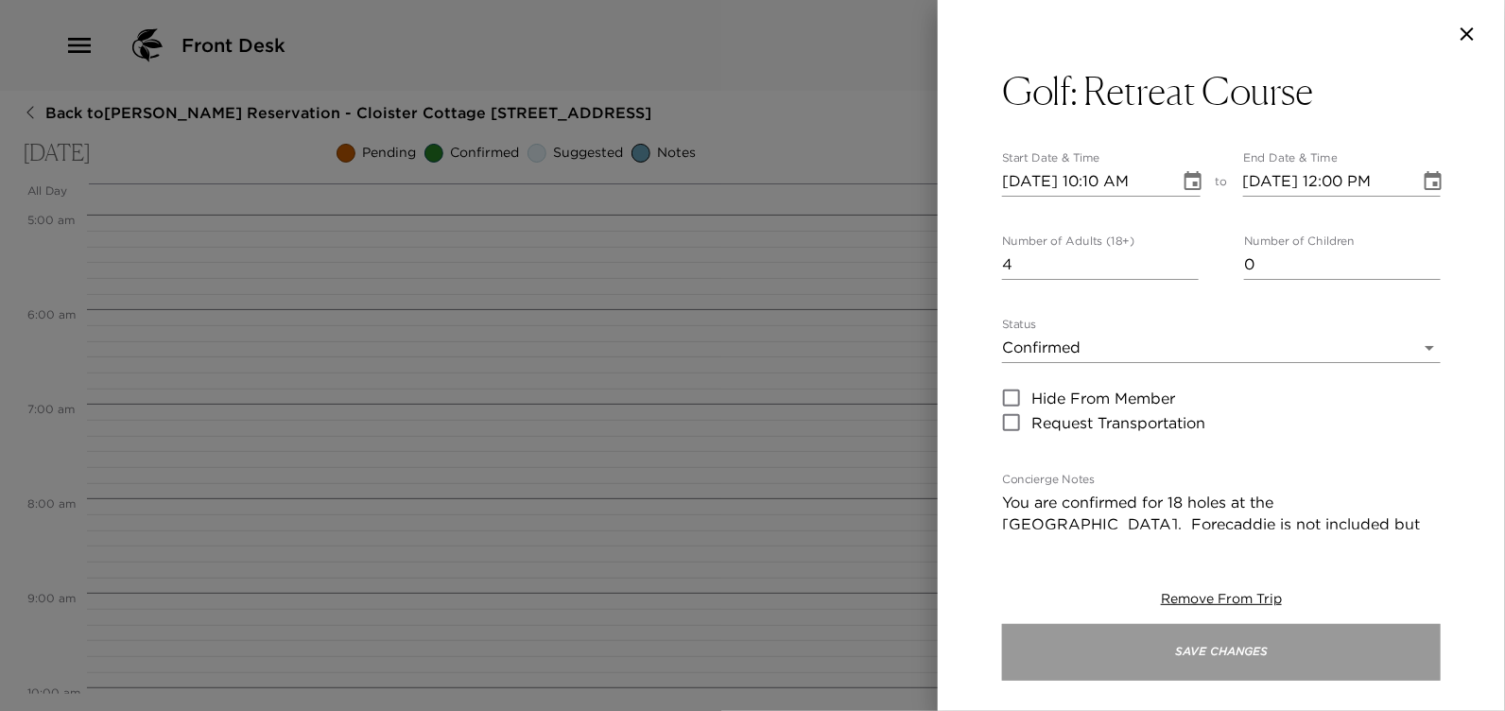
click at [1208, 652] on button "Save Changes" at bounding box center [1221, 652] width 439 height 57
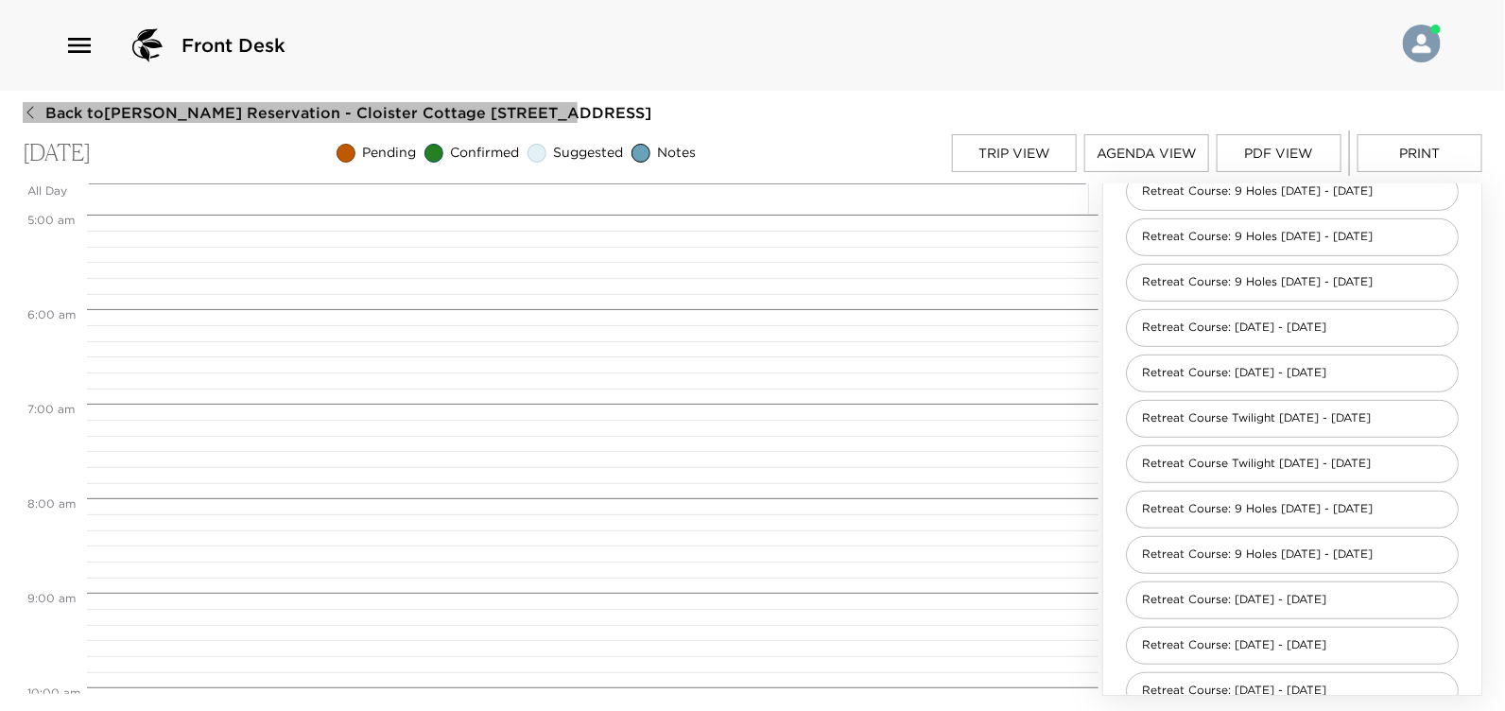
click at [37, 116] on icon "button" at bounding box center [30, 112] width 15 height 15
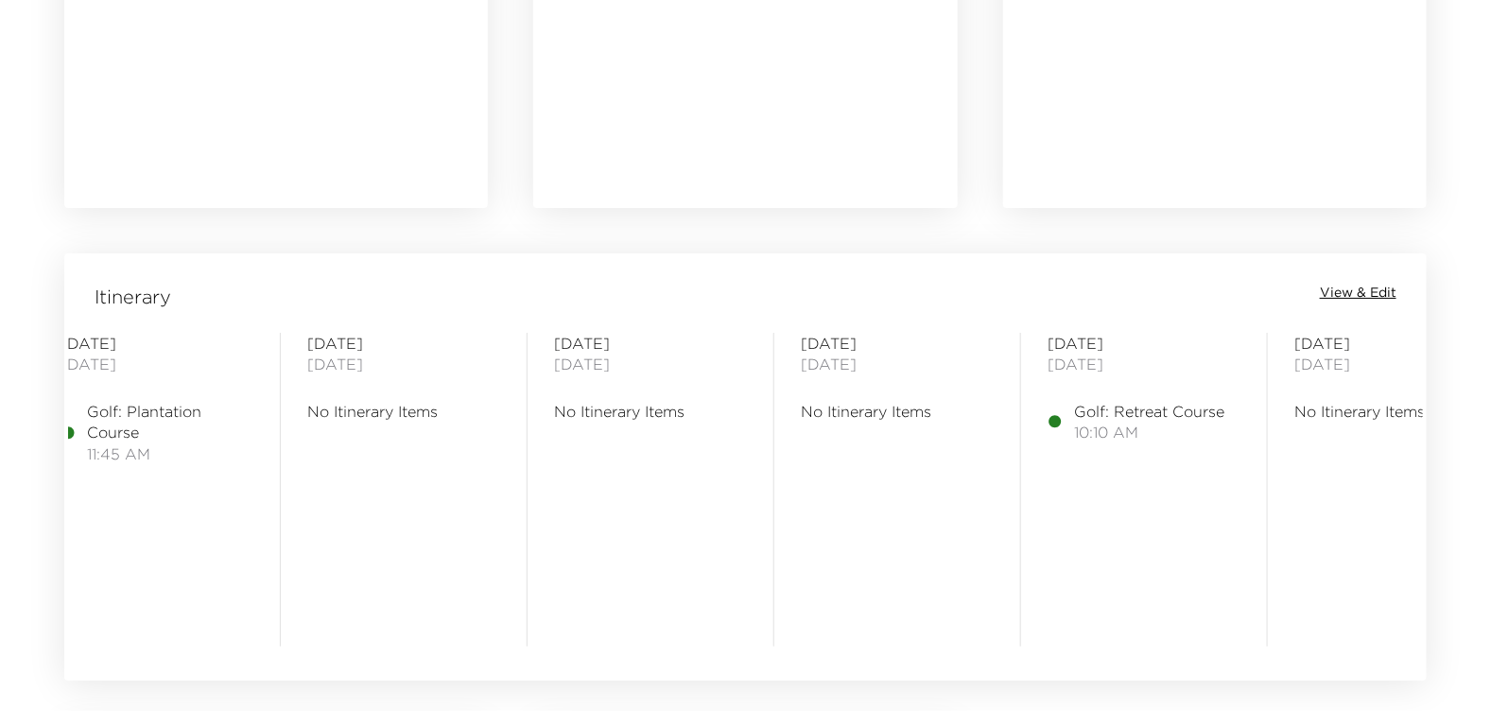
scroll to position [0, 1135]
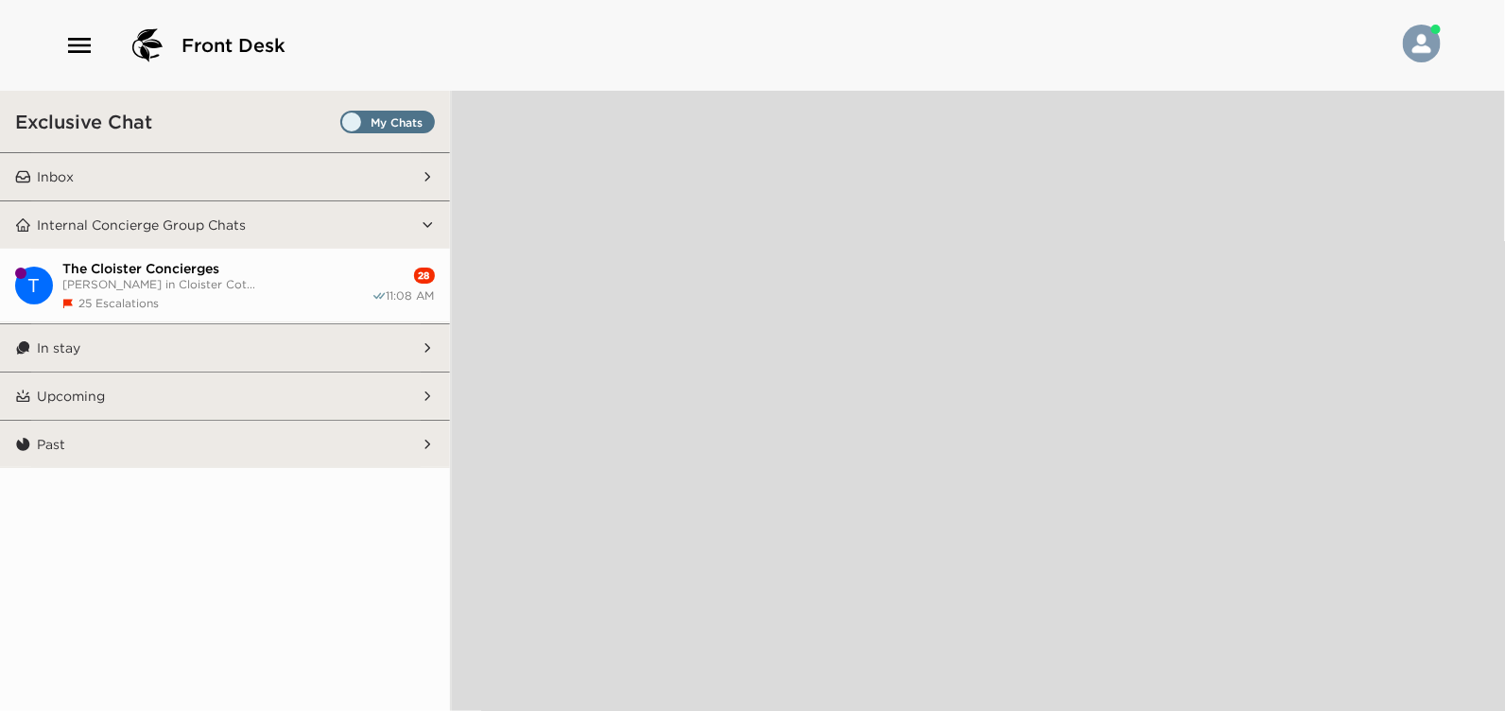
click at [86, 43] on icon "button" at bounding box center [79, 45] width 23 height 15
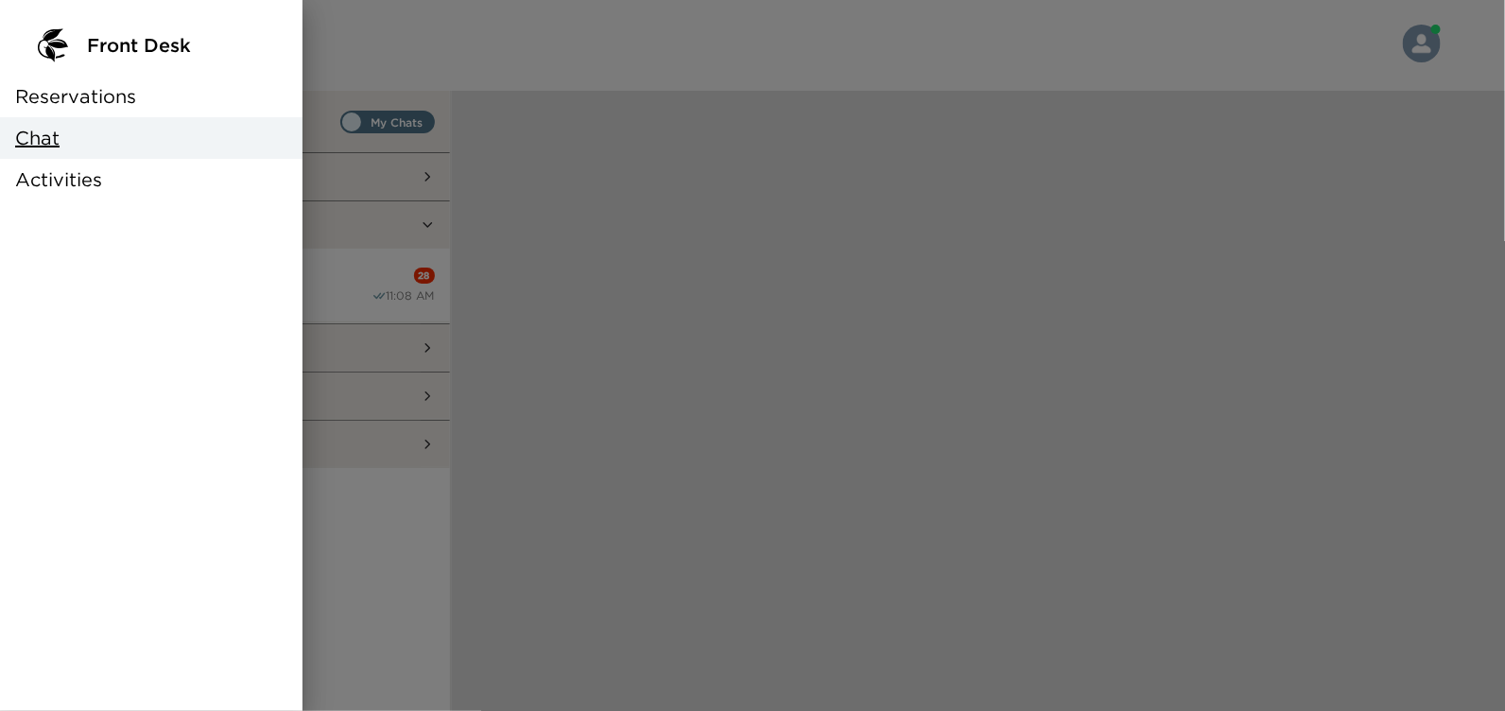
click at [64, 95] on span "Reservations" at bounding box center [75, 96] width 121 height 26
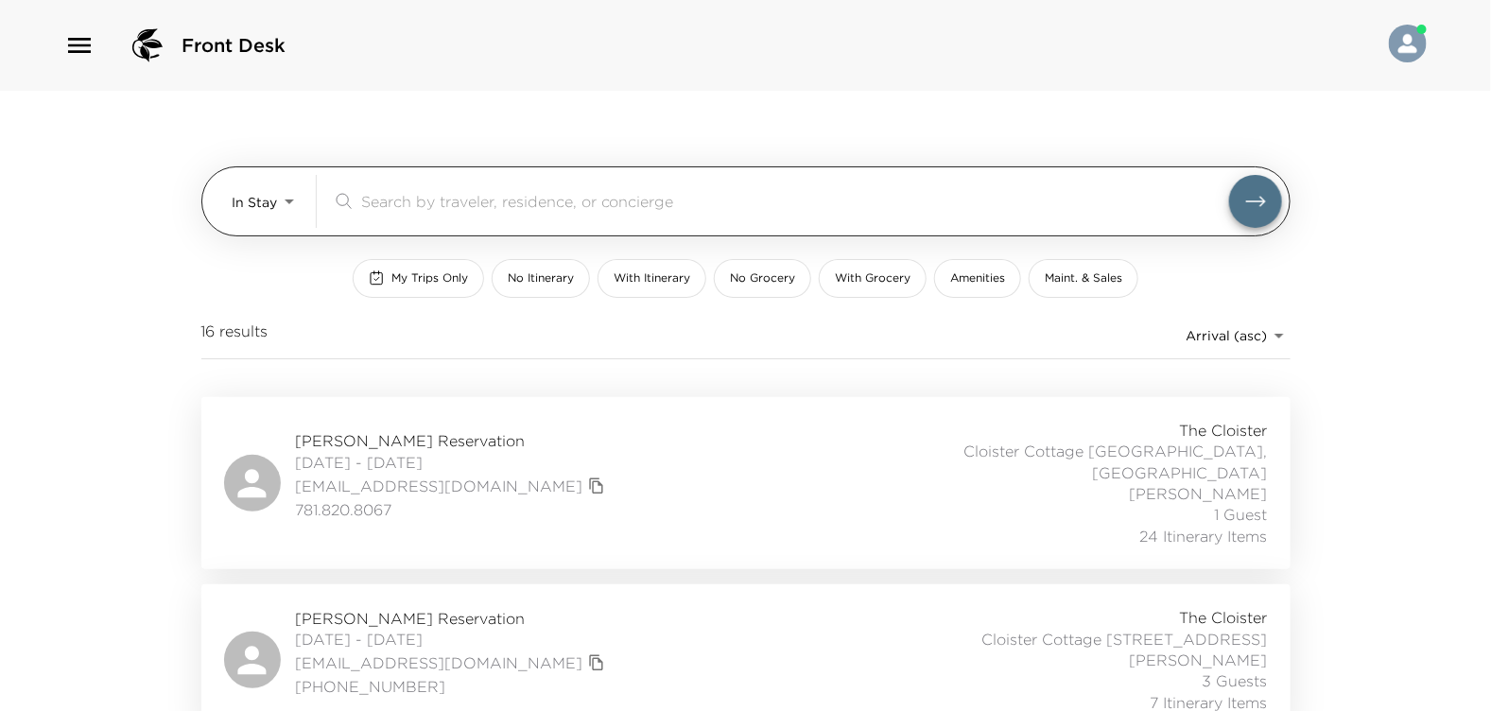
click at [401, 194] on input "search" at bounding box center [795, 201] width 868 height 22
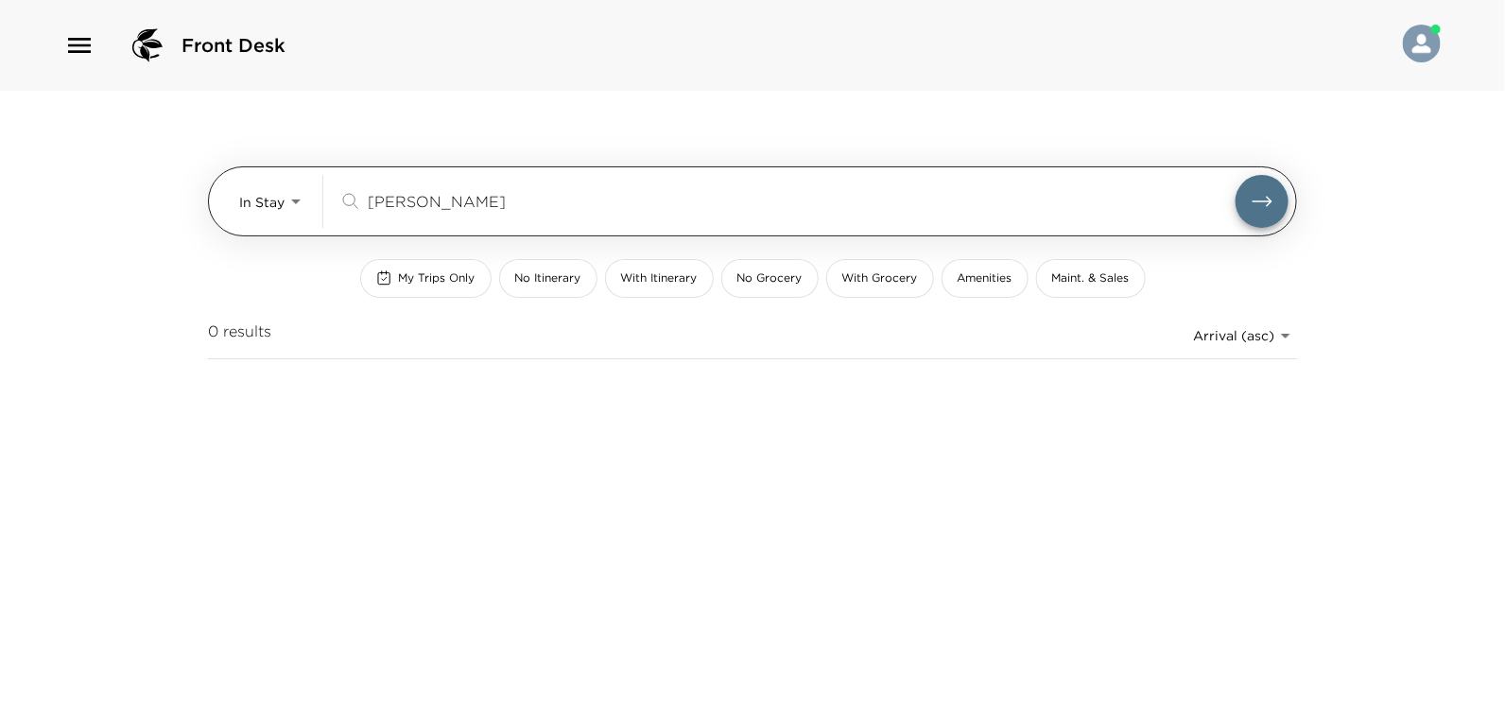
type input "benn"
click at [1263, 200] on icon "submit" at bounding box center [1262, 201] width 20 height 10
click at [362, 196] on div "benn ​" at bounding box center [786, 201] width 897 height 23
click at [295, 199] on body "Front Desk In Stay In-Stay benn ​ My Trips Only No Itinerary With Itinerary No …" at bounding box center [752, 355] width 1505 height 711
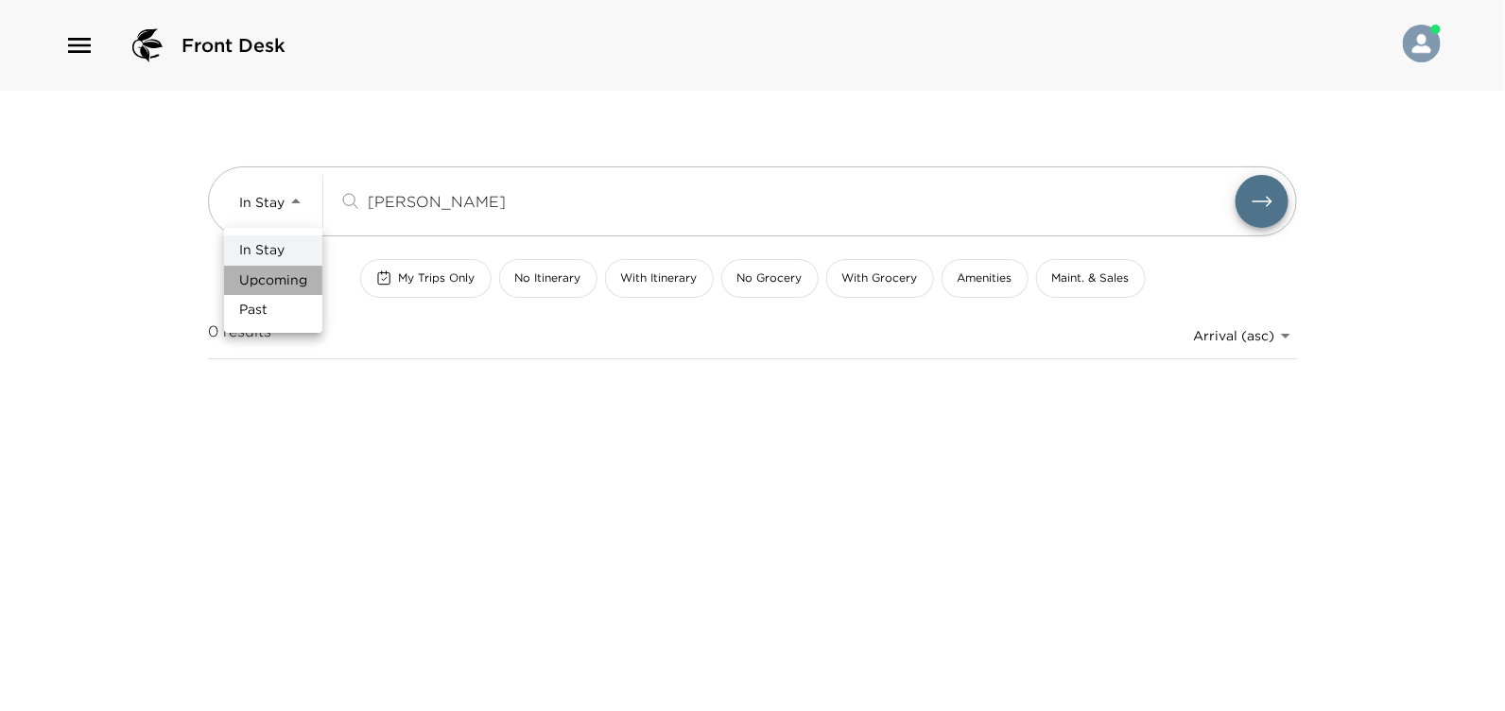
click at [274, 281] on span "Upcoming" at bounding box center [273, 280] width 68 height 19
type input "Upcoming"
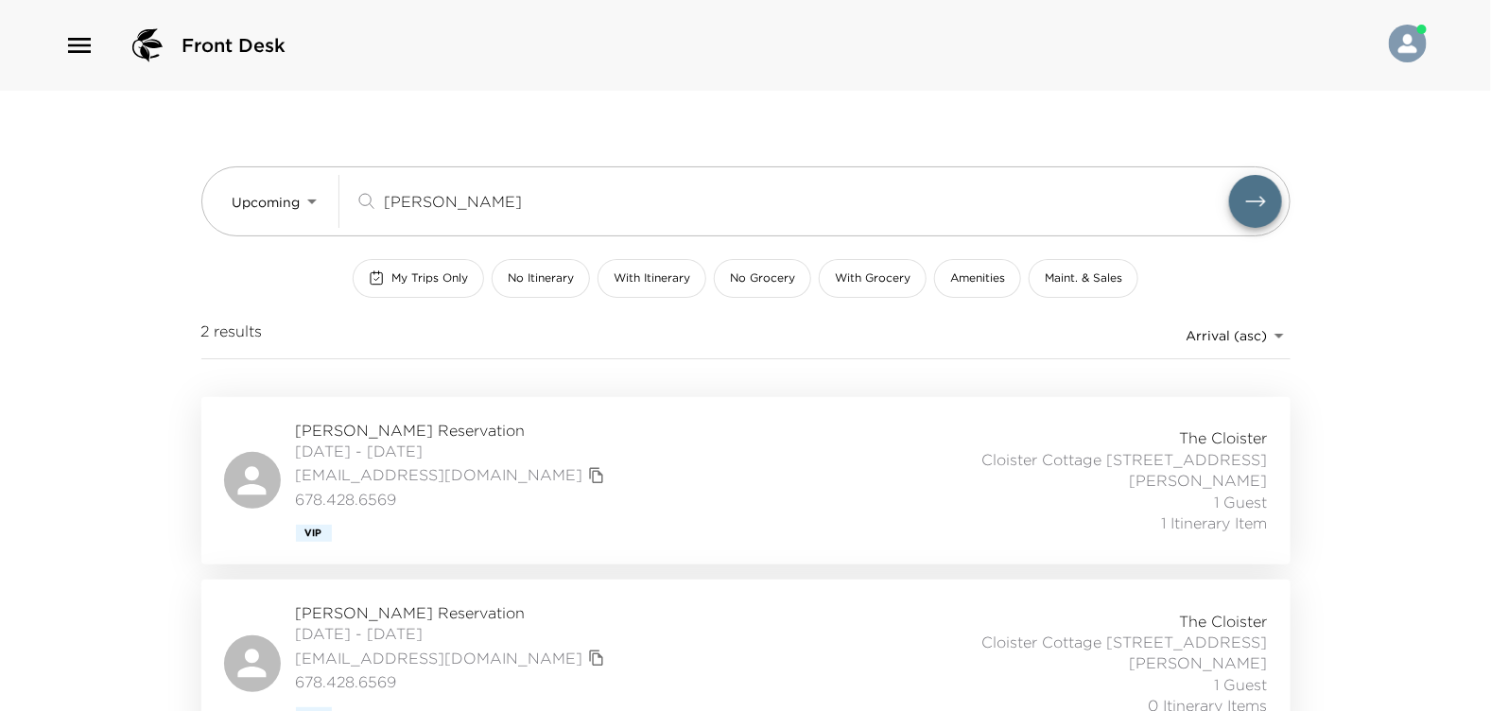
click at [370, 425] on span "Doug Benn Reservation" at bounding box center [453, 430] width 314 height 21
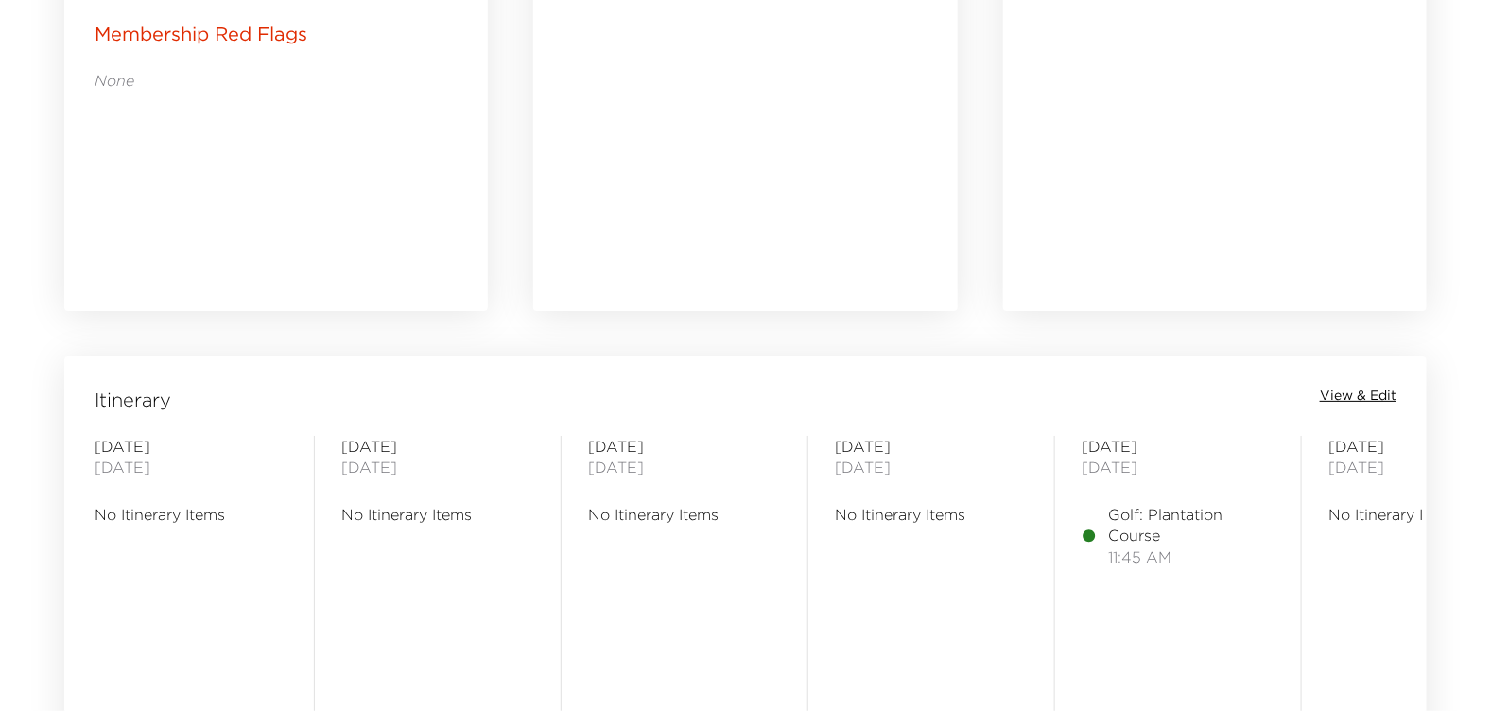
scroll to position [1229, 0]
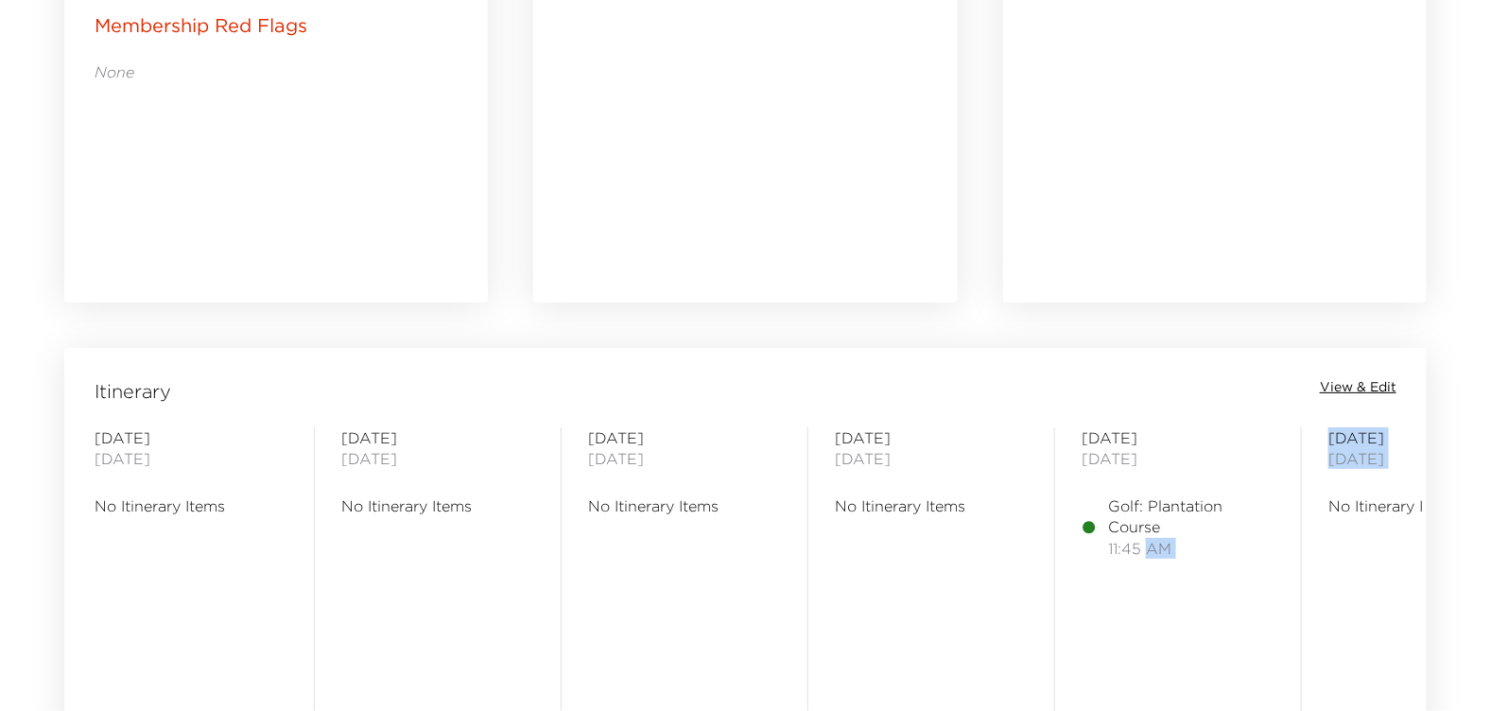
drag, startPoint x: 1323, startPoint y: 654, endPoint x: 1145, endPoint y: 682, distance: 180.7
click at [1145, 682] on div "[DATE] No Itinerary Items [DATE] No Itinerary Items [DATE] No Itinerary Items […" at bounding box center [745, 584] width 1355 height 314
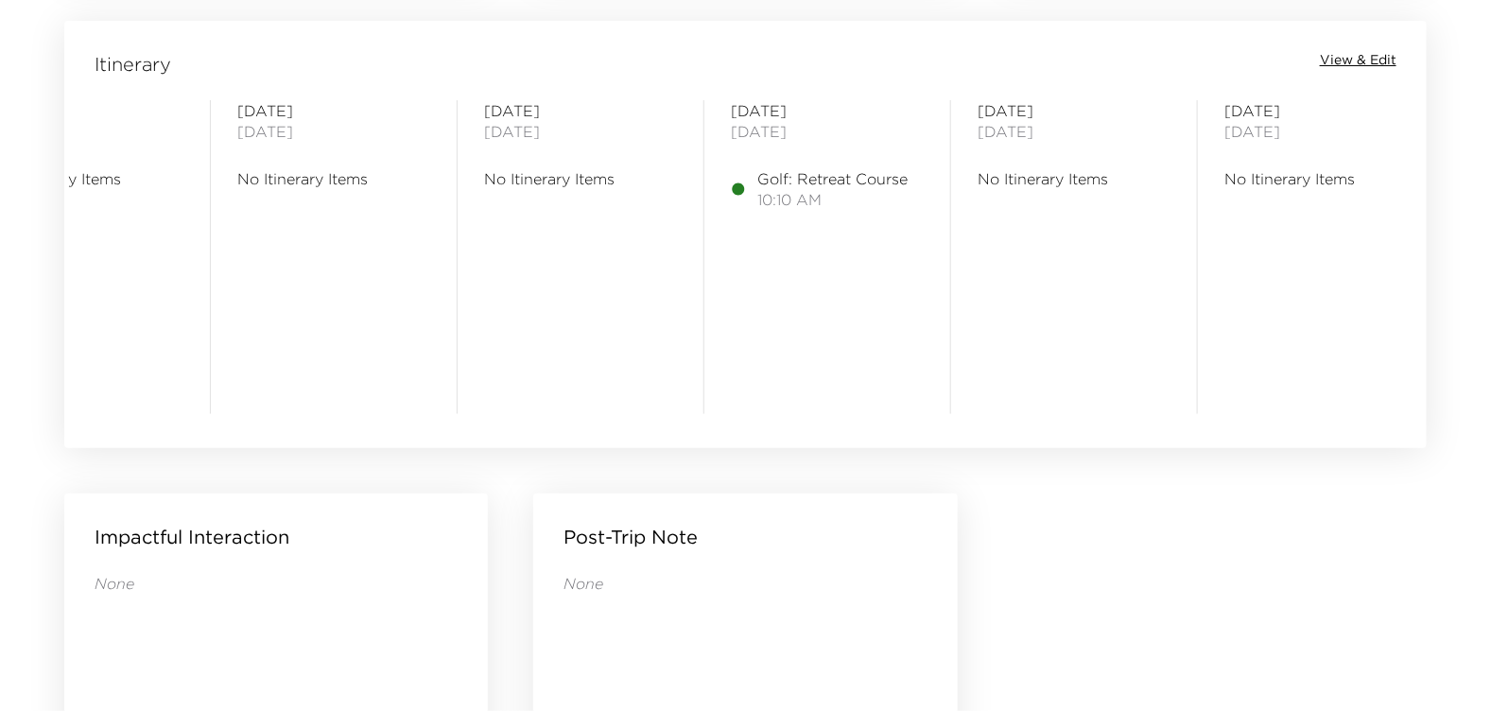
scroll to position [0, 1355]
click at [1414, 412] on div "[DATE] No Itinerary Items [DATE] No Itinerary Items [DATE] No Itinerary Items […" at bounding box center [745, 257] width 1355 height 314
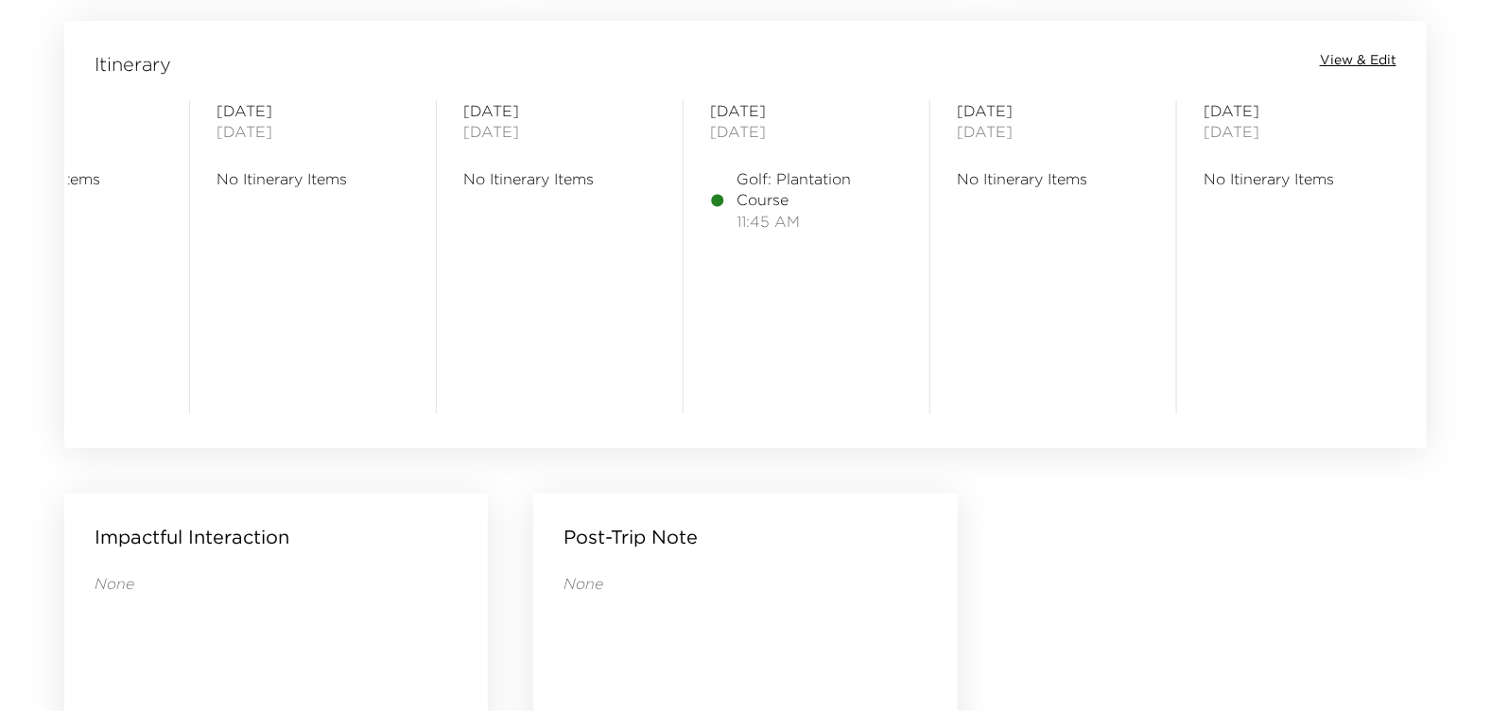
scroll to position [0, 321]
